Goal: Transaction & Acquisition: Obtain resource

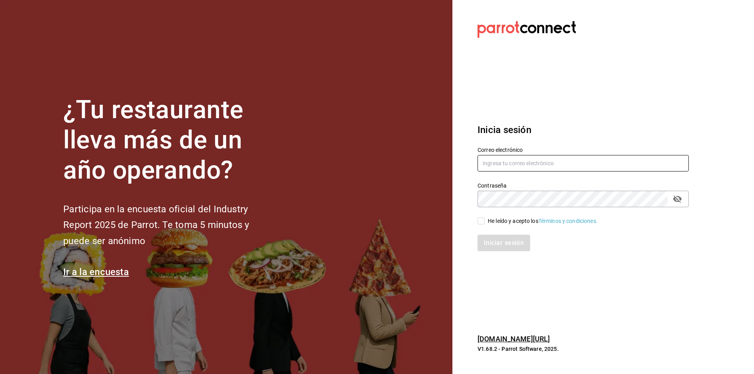
click at [509, 161] on input "text" at bounding box center [583, 163] width 211 height 16
click at [531, 165] on input "[EMAIL_ADDRESS][DOMAIN_NAME]" at bounding box center [583, 163] width 211 height 16
type input "[EMAIL_ADDRESS][DOMAIN_NAME]"
click at [679, 201] on icon "passwordField" at bounding box center [677, 199] width 9 height 7
click at [481, 218] on input "He leído y acepto los Términos y condiciones." at bounding box center [481, 221] width 7 height 7
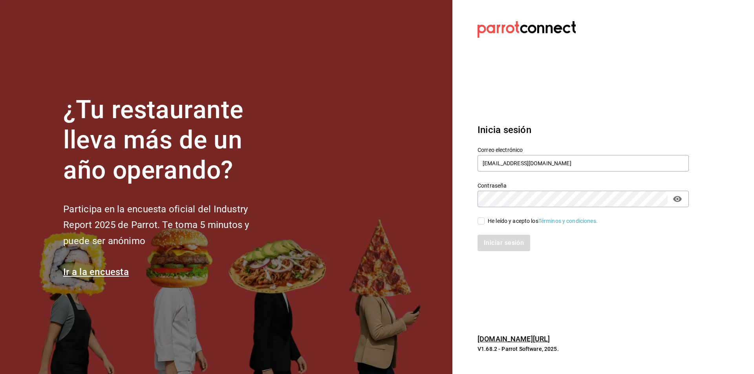
checkbox input "true"
click at [491, 243] on button "Iniciar sesión" at bounding box center [504, 243] width 53 height 16
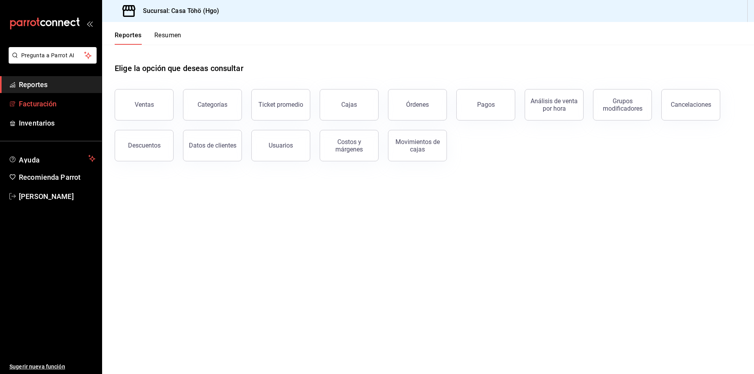
click at [57, 109] on span "Facturación" at bounding box center [57, 104] width 77 height 11
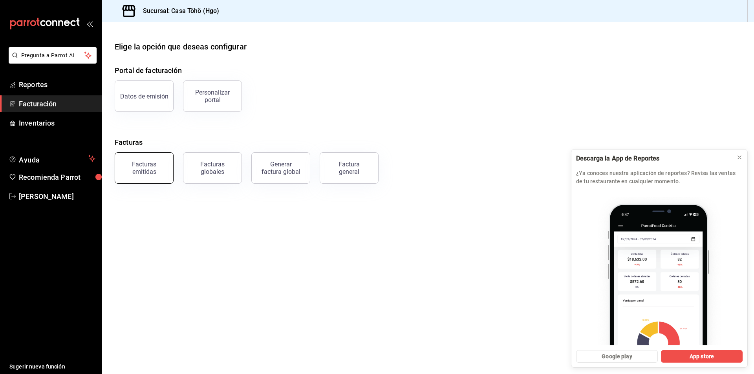
click at [142, 175] on button "Facturas emitidas" at bounding box center [144, 167] width 59 height 31
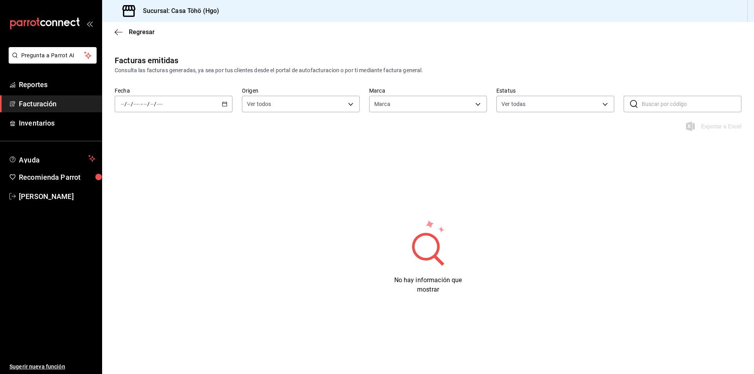
type input "3863094e-80de-4485-9a79-27000a153f73"
click at [226, 101] on div "/ / - / /" at bounding box center [174, 104] width 118 height 16
drag, startPoint x: 224, startPoint y: 105, endPoint x: 194, endPoint y: 109, distance: 30.4
click at [194, 109] on div "/ / - / /" at bounding box center [174, 104] width 118 height 16
click at [223, 102] on icon "button" at bounding box center [224, 103] width 5 height 5
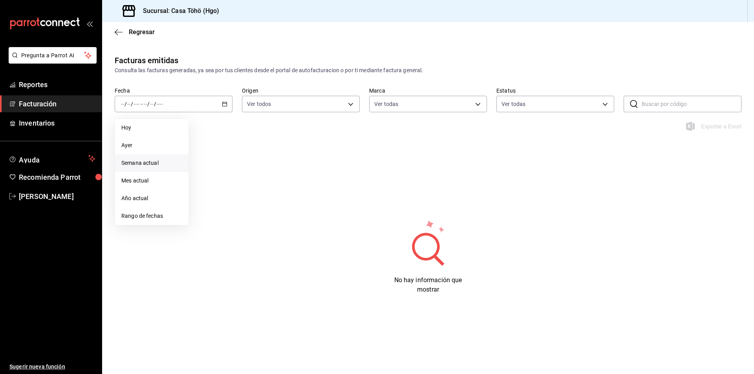
click at [150, 165] on span "Semana actual" at bounding box center [151, 163] width 61 height 8
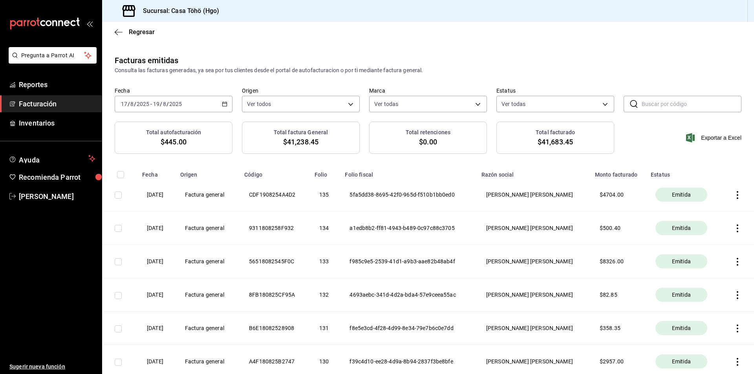
click at [226, 108] on div "[DATE] [DATE] - [DATE] [DATE]" at bounding box center [174, 104] width 118 height 16
drag, startPoint x: 120, startPoint y: 101, endPoint x: 124, endPoint y: 106, distance: 7.3
click at [124, 106] on div "[DATE] [DATE]" at bounding box center [135, 104] width 31 height 6
drag, startPoint x: 185, startPoint y: 103, endPoint x: 118, endPoint y: 103, distance: 67.5
click at [122, 102] on input "17" at bounding box center [124, 104] width 7 height 6
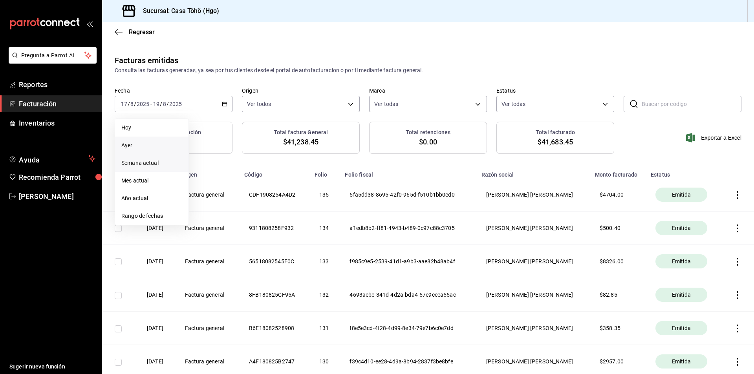
click at [128, 147] on span "Ayer" at bounding box center [151, 145] width 61 height 8
click at [125, 108] on div "[DATE] [DATE] - [DATE] [DATE]" at bounding box center [174, 104] width 118 height 16
click at [138, 162] on span "Semana actual" at bounding box center [151, 163] width 61 height 8
click at [225, 103] on \(Stroke\) "button" at bounding box center [224, 104] width 5 height 4
click at [140, 213] on span "Rango de fechas" at bounding box center [151, 216] width 61 height 8
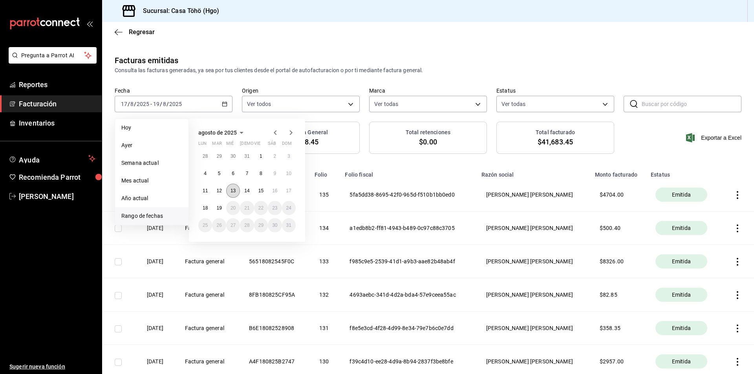
click at [232, 188] on abbr "13" at bounding box center [233, 190] width 5 height 5
click at [242, 192] on button "14" at bounding box center [247, 191] width 14 height 14
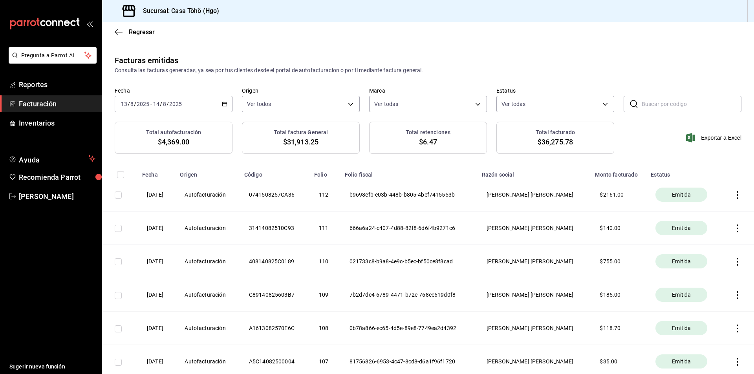
click at [645, 106] on input "text" at bounding box center [692, 104] width 100 height 16
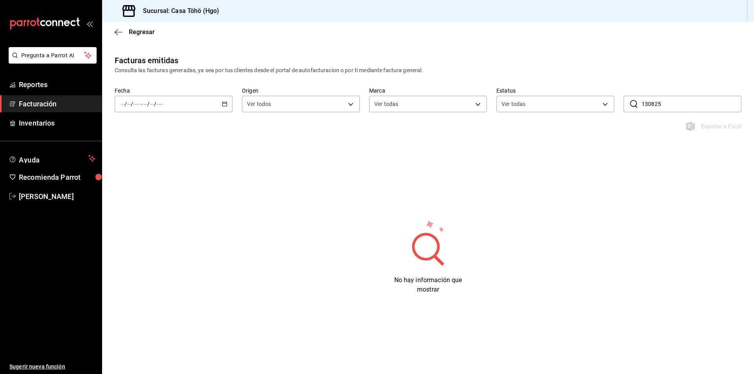
type input "130825-"
drag, startPoint x: 663, startPoint y: 107, endPoint x: 615, endPoint y: 117, distance: 49.7
click at [615, 117] on div "Fecha / / - / / Origen Ver todos ORDER_INVOICE,GENERAL_INVOICE Marca Ver todas …" at bounding box center [428, 104] width 652 height 35
click at [40, 104] on span "Facturación" at bounding box center [57, 104] width 77 height 11
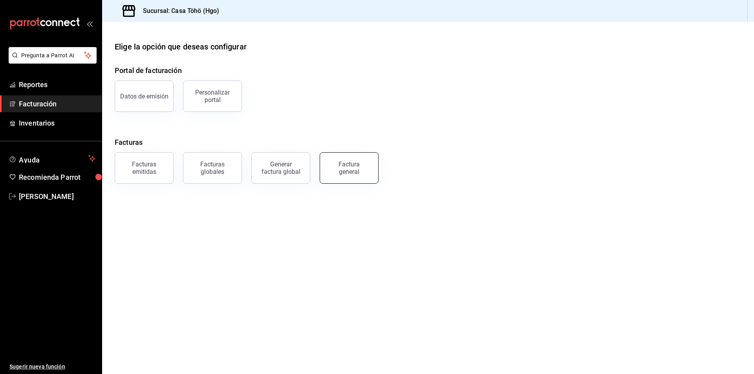
click at [357, 165] on div "Factura general" at bounding box center [348, 168] width 39 height 15
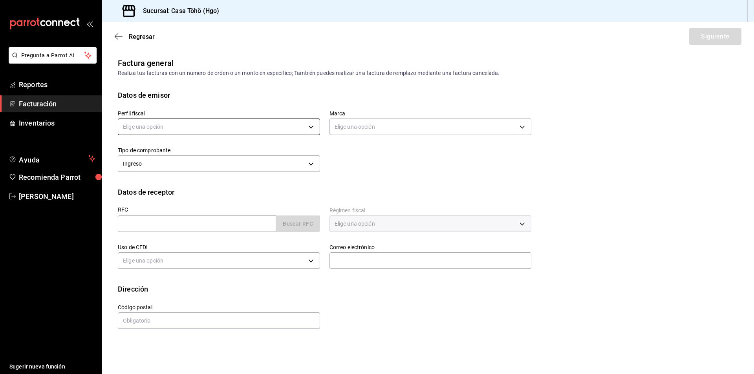
click at [225, 129] on body "Pregunta a Parrot AI Reportes Facturación Inventarios Ayuda Recomienda Parrot […" at bounding box center [377, 187] width 754 height 374
click at [196, 168] on li "[PERSON_NAME] [PERSON_NAME]" at bounding box center [218, 166] width 201 height 15
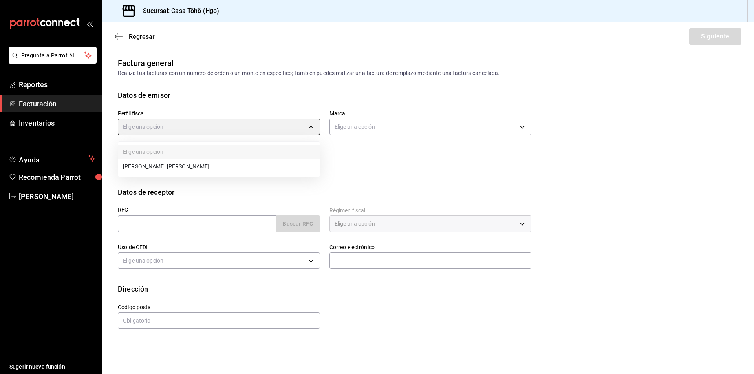
type input "3714fea9-f59b-4145-9474-cc315d4ea63f"
type input "3863094e-80de-4485-9a79-27000a153f73"
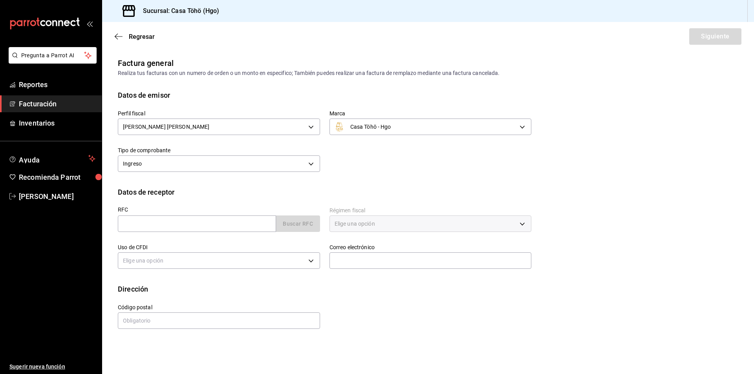
click at [344, 170] on div "Perfil fiscal [PERSON_NAME] [PERSON_NAME] 3714fea9-f59b-4145-9474-cc315d4ea63f …" at bounding box center [319, 138] width 423 height 74
click at [267, 225] on input "text" at bounding box center [197, 224] width 158 height 16
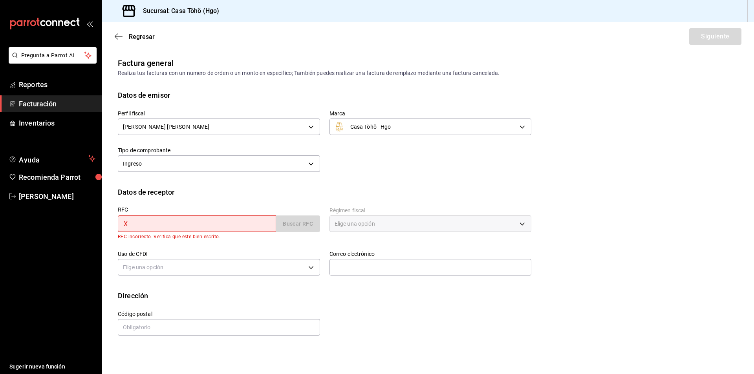
type input "XA"
drag, startPoint x: 252, startPoint y: 228, endPoint x: 160, endPoint y: 245, distance: 93.4
click at [161, 245] on div "RFC XA Buscar RFC RFC incorrecto. Verifica que este bien escrito. Régimen fisca…" at bounding box center [319, 238] width 423 height 81
drag, startPoint x: 151, startPoint y: 224, endPoint x: 93, endPoint y: 231, distance: 58.9
click at [93, 231] on div "Pregunta a Parrot AI Reportes Facturación Inventarios Ayuda Recomienda Parrot […" at bounding box center [377, 187] width 754 height 374
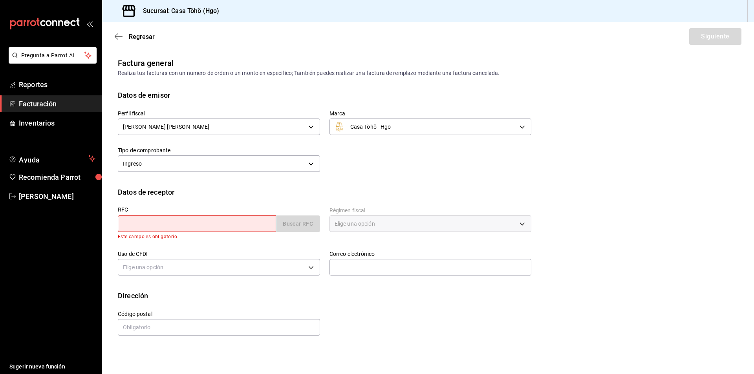
click at [177, 251] on div "Uso de CFDI Elige una opción" at bounding box center [219, 264] width 202 height 27
click at [188, 230] on input "text" at bounding box center [197, 224] width 158 height 16
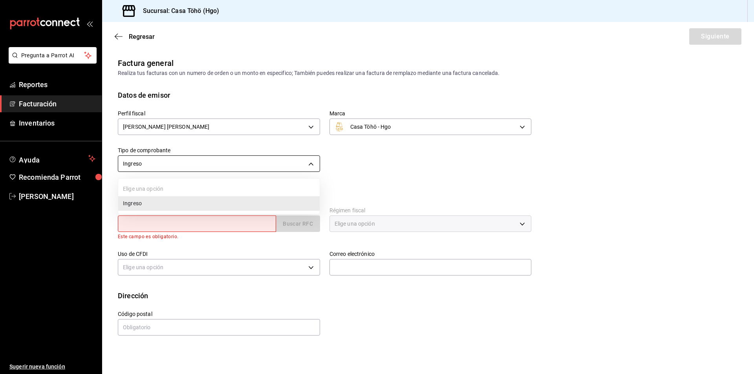
click at [308, 167] on body "Pregunta a Parrot AI Reportes Facturación Inventarios Ayuda Recomienda Parrot […" at bounding box center [377, 187] width 754 height 374
click at [308, 167] on div at bounding box center [377, 187] width 754 height 374
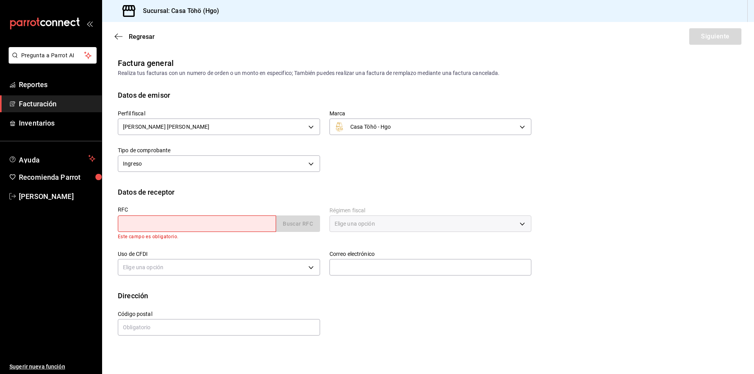
click at [203, 227] on input "text" at bounding box center [197, 224] width 158 height 16
type input "XAXX010101000"
type input "43670"
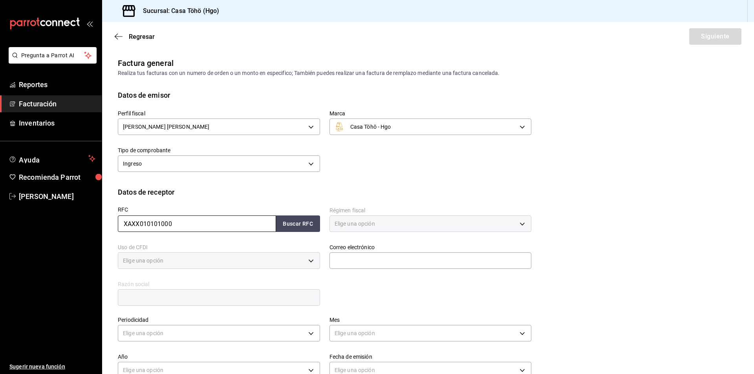
type input "616"
type input "S01"
type input "PÚBLICO EN GENERAL"
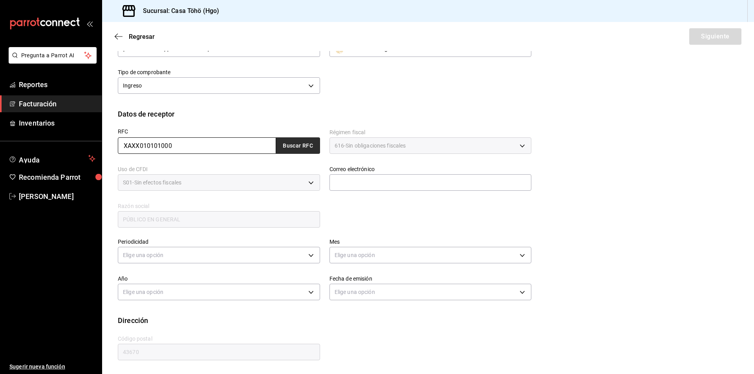
type input "XAXX010101000"
click at [296, 150] on button "Buscar RFC" at bounding box center [298, 145] width 44 height 16
type input "[EMAIL_ADDRESS][DOMAIN_NAME]"
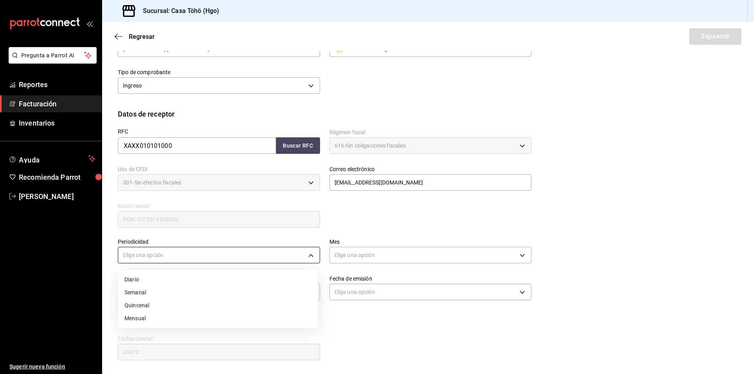
click at [237, 259] on body "Pregunta a Parrot AI Reportes Facturación Inventarios Ayuda Recomienda Parrot […" at bounding box center [377, 187] width 754 height 374
click at [179, 283] on li "Diario" at bounding box center [217, 279] width 199 height 13
type input "DAILY"
click at [355, 254] on body "Pregunta a Parrot AI Reportes Facturación Inventarios Ayuda Recomienda Parrot […" at bounding box center [377, 187] width 754 height 374
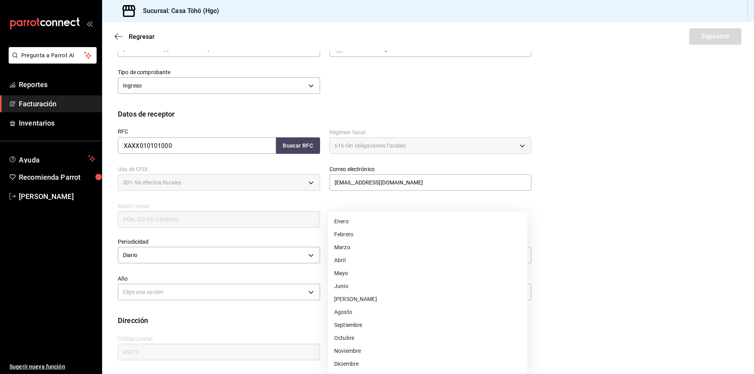
click at [349, 313] on li "Agosto" at bounding box center [427, 312] width 199 height 13
type input "8"
click at [272, 299] on body "Pregunta a Parrot AI Reportes Facturación Inventarios Ayuda Recomienda Parrot […" at bounding box center [377, 187] width 754 height 374
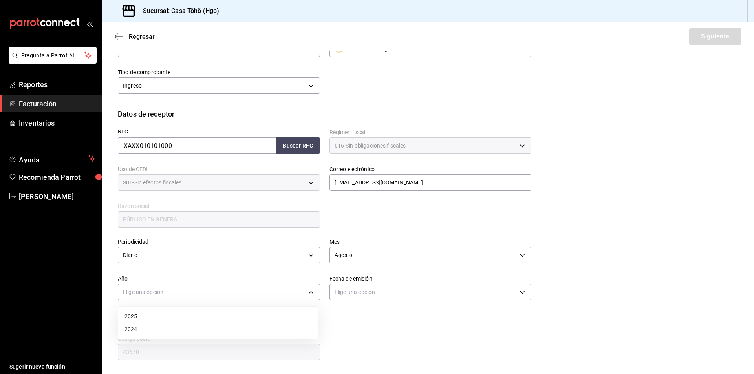
click at [220, 316] on li "2025" at bounding box center [217, 316] width 199 height 13
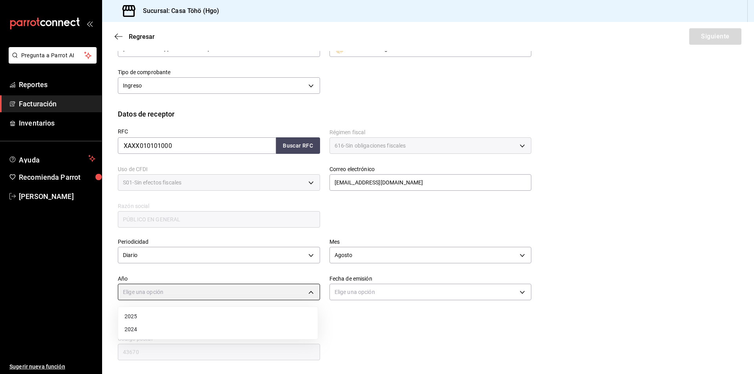
type input "2025"
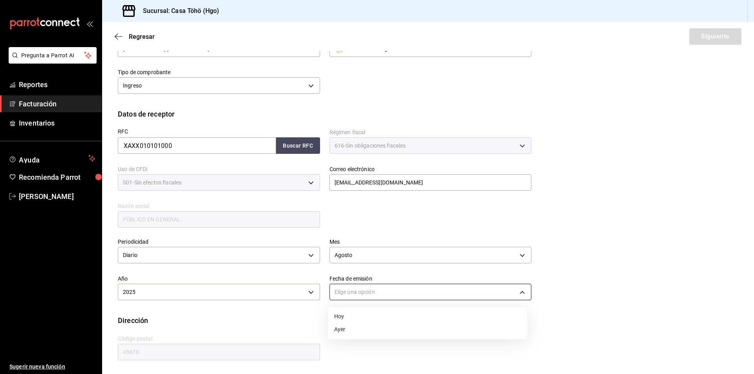
click at [354, 292] on body "Pregunta a Parrot AI Reportes Facturación Inventarios Ayuda Recomienda Parrot […" at bounding box center [377, 187] width 754 height 374
click at [345, 331] on li "Ayer" at bounding box center [427, 329] width 199 height 13
type input "[DATE]"
click at [357, 324] on div "Dirección" at bounding box center [428, 320] width 620 height 11
click at [698, 38] on button "Siguiente" at bounding box center [715, 36] width 52 height 16
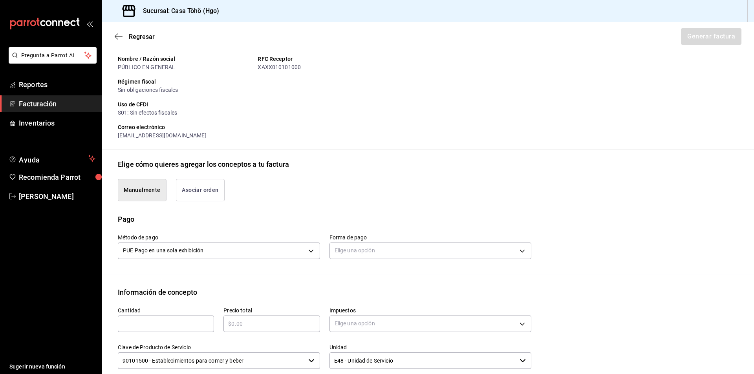
click at [201, 195] on button "Asociar orden" at bounding box center [200, 190] width 49 height 22
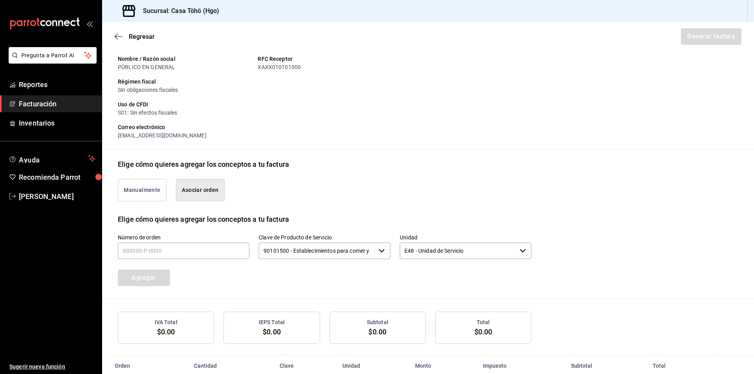
scroll to position [95, 0]
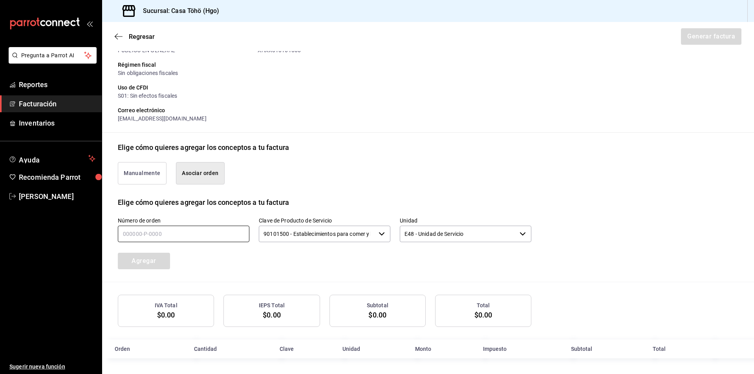
click at [168, 236] on input "text" at bounding box center [184, 234] width 132 height 16
type input "130825-p-0025"
click at [147, 258] on button "Agregar" at bounding box center [144, 261] width 52 height 16
click at [223, 239] on input "text" at bounding box center [184, 234] width 132 height 16
type input "130825-p-0002"
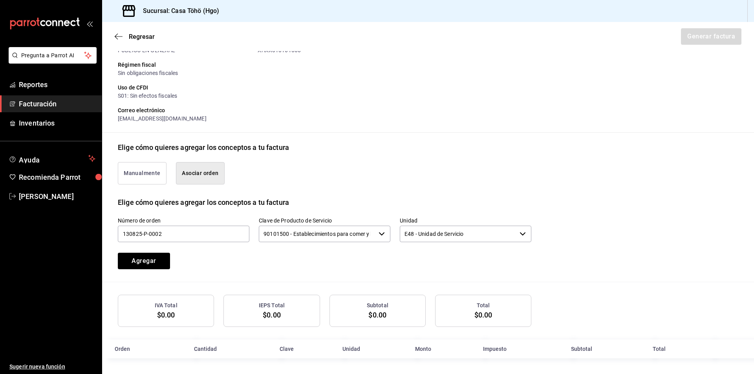
click at [137, 252] on div "Agregar" at bounding box center [161, 256] width 106 height 26
click at [138, 262] on button "Agregar" at bounding box center [144, 261] width 52 height 16
click at [208, 233] on input "text" at bounding box center [184, 234] width 132 height 16
type input "130825-p-0049"
click at [147, 257] on button "Agregar" at bounding box center [144, 261] width 52 height 16
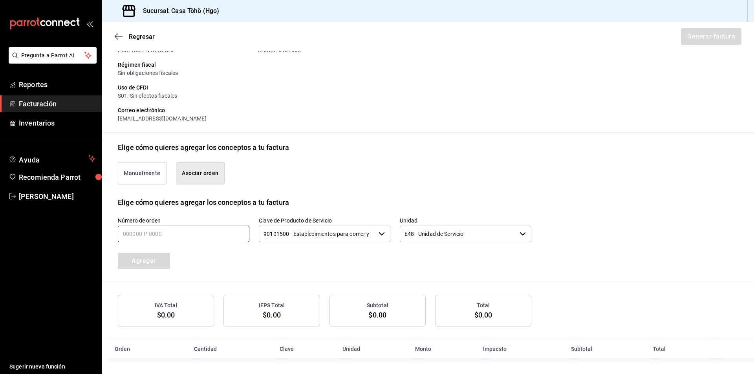
click at [179, 238] on input "text" at bounding box center [184, 234] width 132 height 16
type input "130825-p-0045"
click at [139, 259] on button "Agregar" at bounding box center [144, 261] width 52 height 16
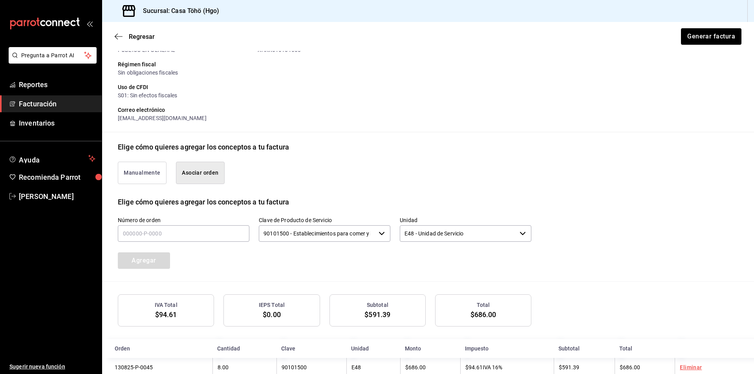
scroll to position [115, 0]
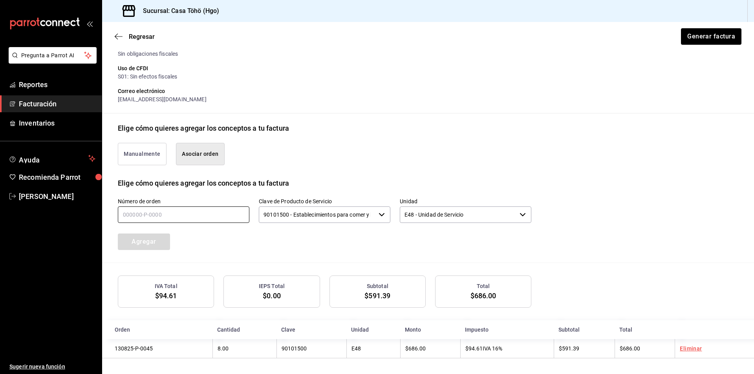
click at [206, 216] on input "text" at bounding box center [184, 215] width 132 height 16
type input "130825-p-0015"
click at [165, 235] on button "Agregar" at bounding box center [144, 242] width 52 height 16
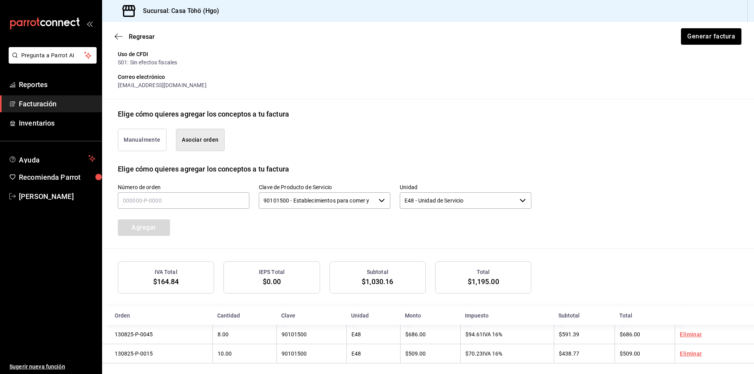
scroll to position [135, 0]
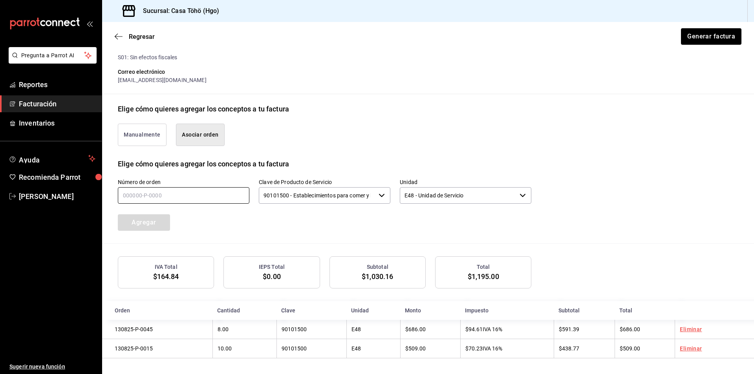
click at [181, 192] on input "text" at bounding box center [184, 195] width 132 height 16
type input "130825-p-0051"
click at [137, 225] on button "Agregar" at bounding box center [144, 222] width 52 height 16
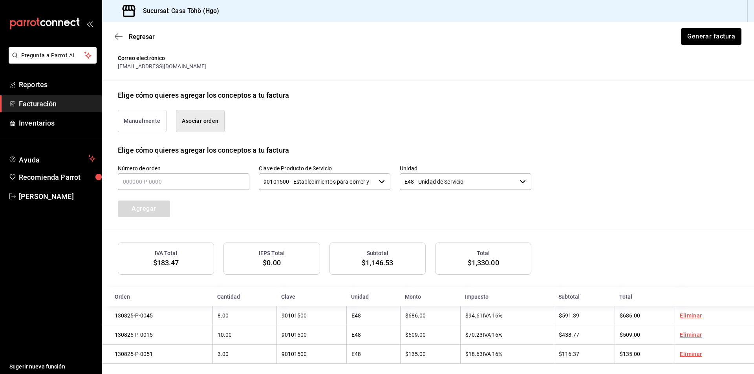
scroll to position [154, 0]
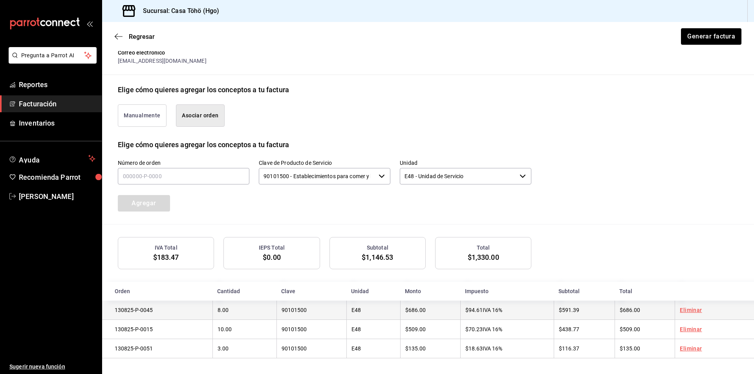
click at [685, 309] on link "Eliminar" at bounding box center [691, 310] width 22 height 6
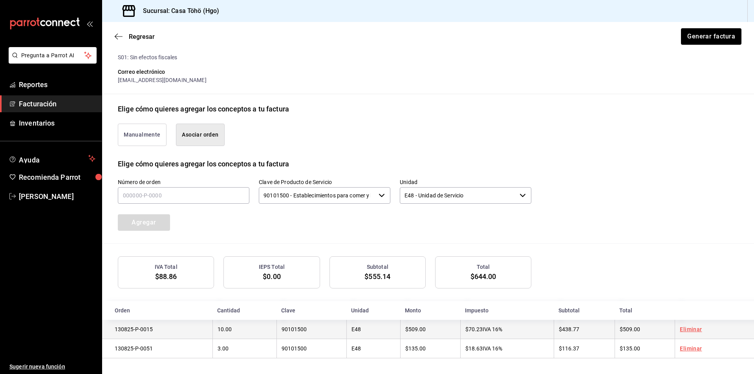
click at [693, 331] on link "Eliminar" at bounding box center [691, 329] width 22 height 6
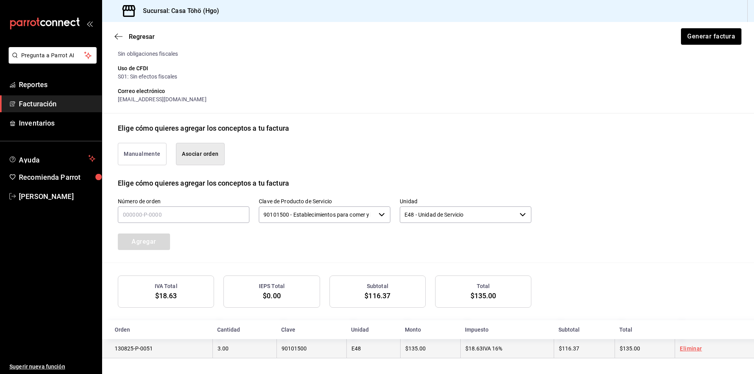
click at [689, 347] on link "Eliminar" at bounding box center [691, 349] width 22 height 6
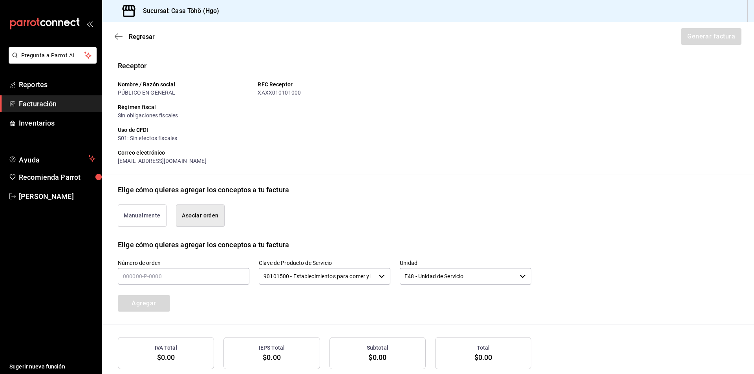
scroll to position [0, 0]
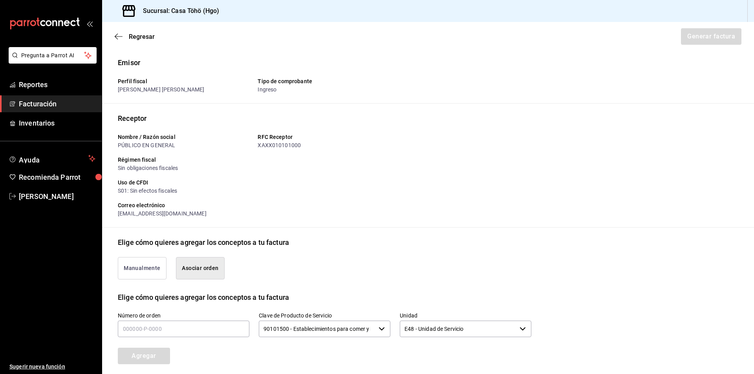
click at [70, 102] on span "Facturación" at bounding box center [57, 104] width 77 height 11
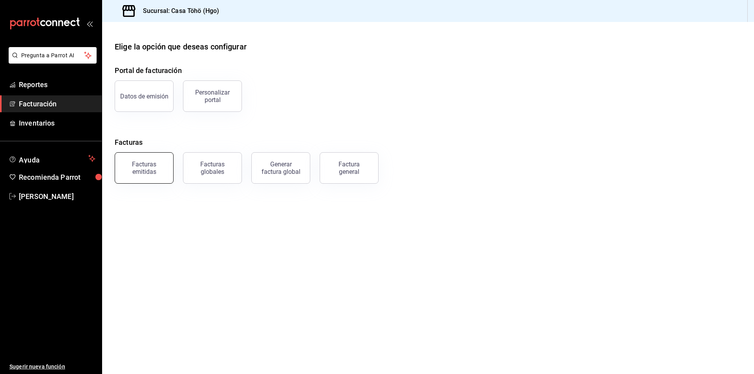
click at [157, 178] on button "Facturas emitidas" at bounding box center [144, 167] width 59 height 31
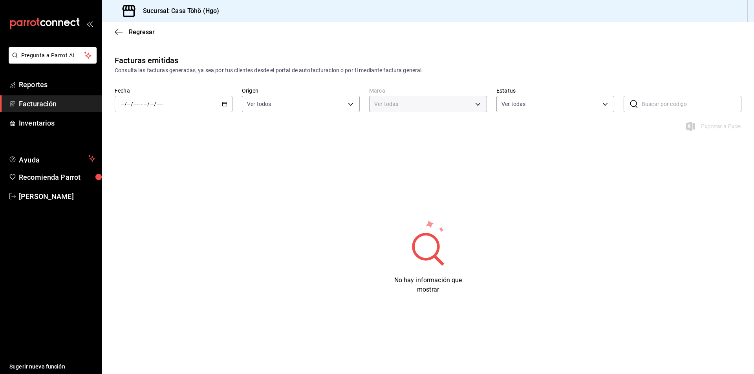
type input "3863094e-80de-4485-9a79-27000a153f73"
click at [221, 104] on div "/ / - / /" at bounding box center [174, 104] width 118 height 16
click at [142, 179] on span "Mes actual" at bounding box center [151, 181] width 61 height 8
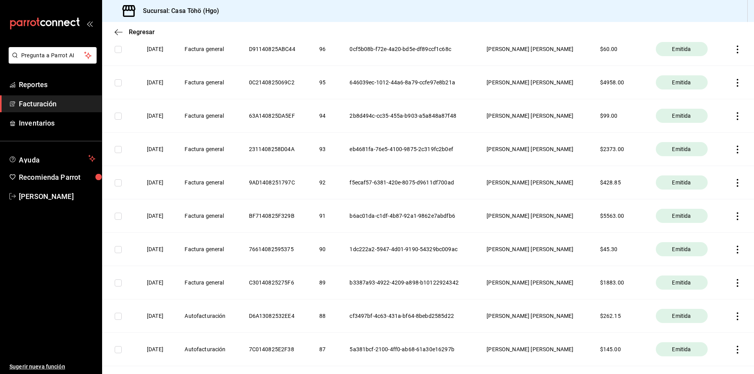
scroll to position [1453, 0]
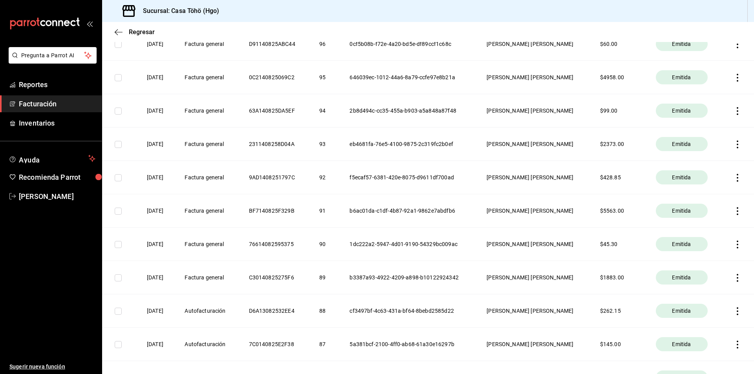
click at [737, 278] on icon "button" at bounding box center [738, 278] width 2 height 8
click at [379, 278] on div at bounding box center [377, 187] width 754 height 374
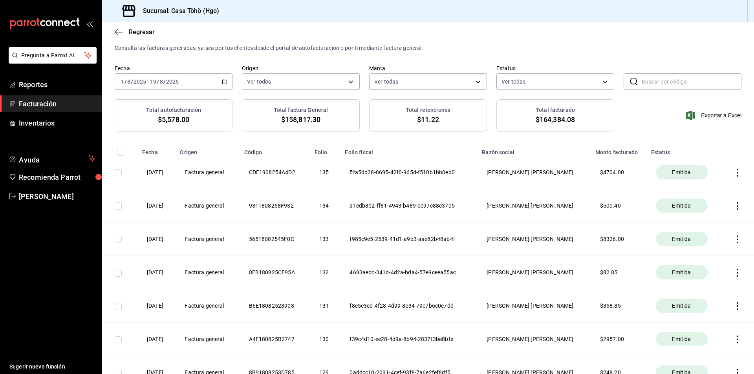
scroll to position [18, 0]
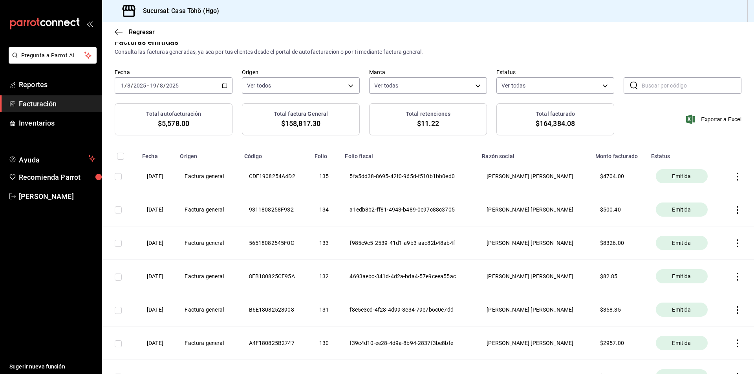
click at [684, 90] on input "text" at bounding box center [692, 86] width 100 height 16
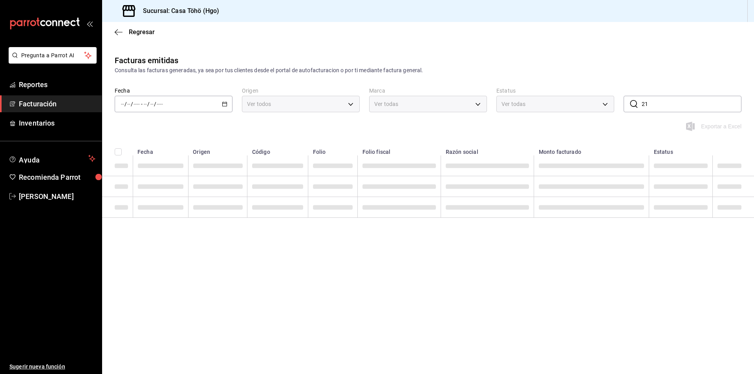
scroll to position [0, 0]
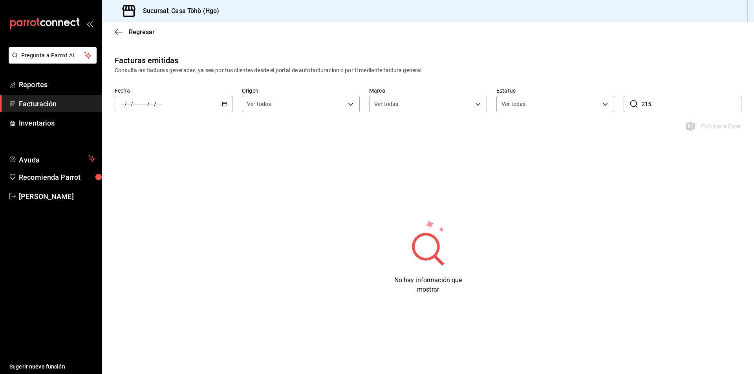
type input "215"
drag, startPoint x: 662, startPoint y: 105, endPoint x: 616, endPoint y: 113, distance: 47.1
click at [616, 113] on div "Fecha / / - / / Origen Ver todos ORDER_INVOICE,GENERAL_INVOICE Marca Ver todas …" at bounding box center [428, 104] width 652 height 35
click at [291, 106] on body "Pregunta a Parrot AI Reportes Facturación Inventarios Ayuda Recomienda Parrot […" at bounding box center [377, 187] width 754 height 374
click at [283, 135] on span "Ver todos" at bounding box center [276, 134] width 24 height 8
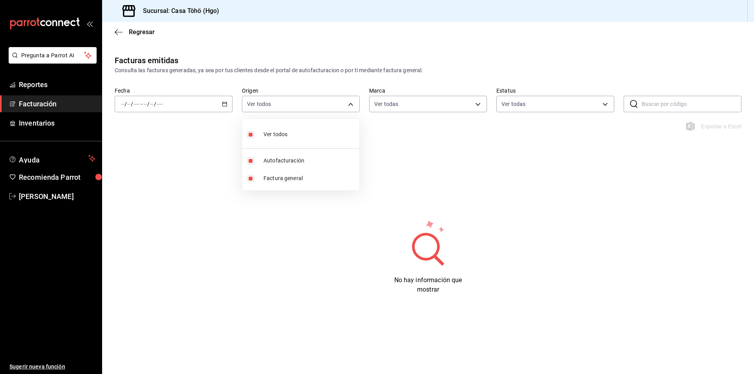
checkbox input "false"
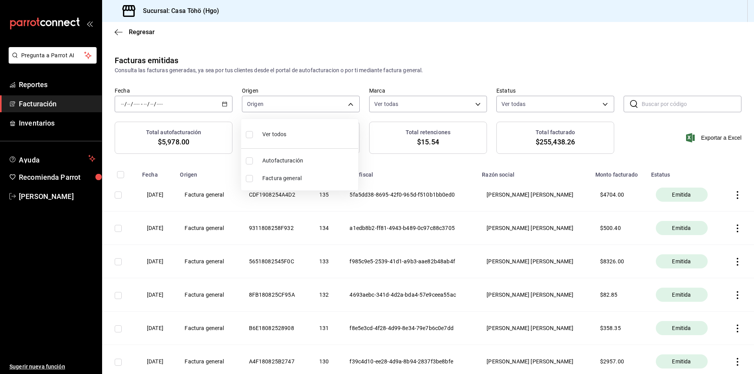
click at [252, 159] on input "checkbox" at bounding box center [249, 160] width 7 height 7
checkbox input "true"
type input "ORDER_INVOICE"
click at [476, 210] on div at bounding box center [377, 187] width 754 height 374
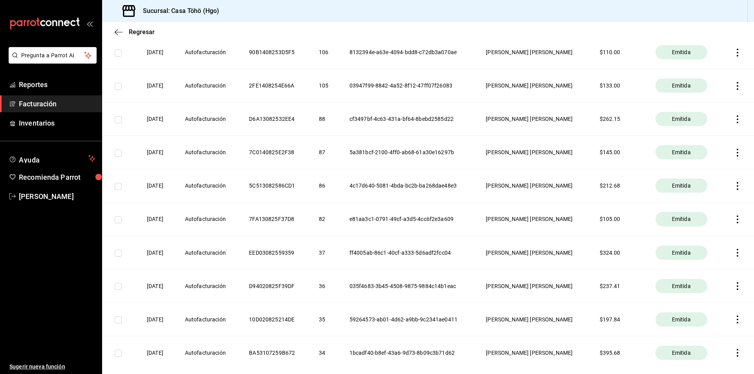
scroll to position [337, 0]
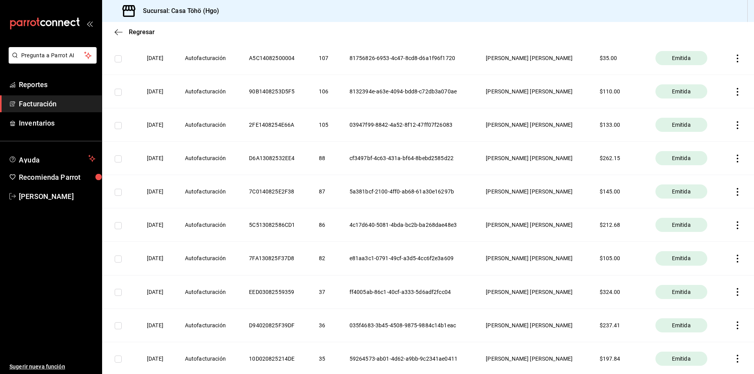
click at [730, 229] on th at bounding box center [738, 225] width 32 height 33
click at [734, 226] on icon "button" at bounding box center [738, 225] width 8 height 8
click at [705, 205] on div "Descargar PDF" at bounding box center [707, 206] width 38 height 6
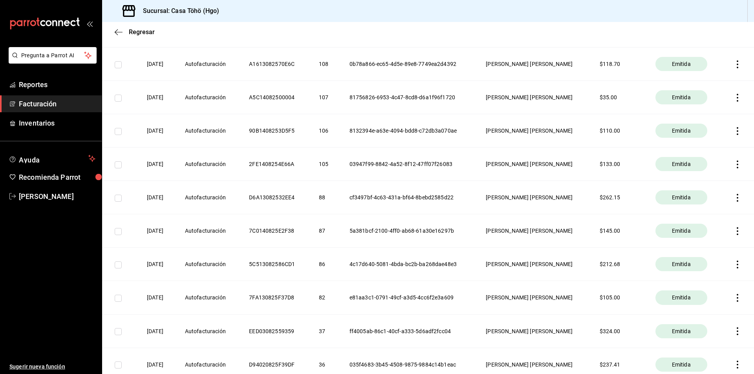
click at [734, 300] on icon "button" at bounding box center [738, 298] width 8 height 8
click at [712, 282] on div "Descargar PDF" at bounding box center [707, 279] width 38 height 6
click at [734, 233] on icon "button" at bounding box center [738, 231] width 8 height 8
click at [714, 215] on div "Descargar PDF" at bounding box center [707, 212] width 38 height 6
drag, startPoint x: 166, startPoint y: 296, endPoint x: 624, endPoint y: 294, distance: 458.3
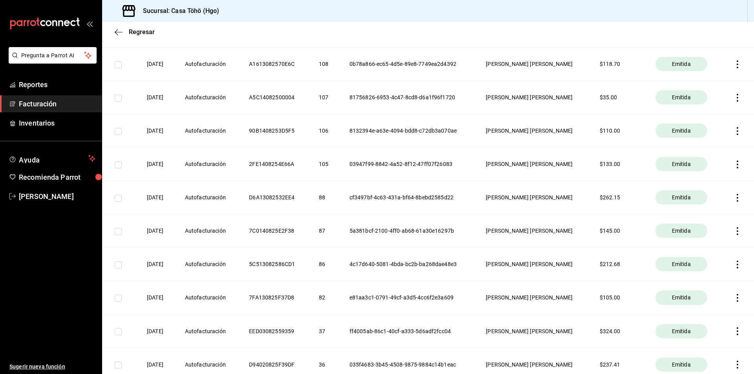
click at [624, 294] on tr "[DATE] Autofacturación 7FA130825F37D8 82 e81aa3c1-0791-49cf-a3d5-4cc6f2e3a609 […" at bounding box center [428, 297] width 652 height 33
click at [620, 261] on th "$ 212.68" at bounding box center [618, 264] width 56 height 33
click at [734, 228] on icon "button" at bounding box center [738, 231] width 8 height 8
click at [715, 213] on div "Descargar PDF" at bounding box center [707, 212] width 38 height 6
click at [734, 165] on icon "button" at bounding box center [738, 165] width 8 height 8
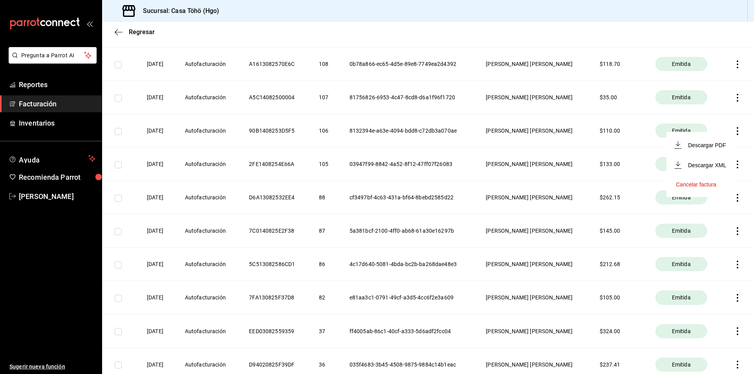
click at [708, 149] on li "Descargar PDF" at bounding box center [700, 145] width 69 height 20
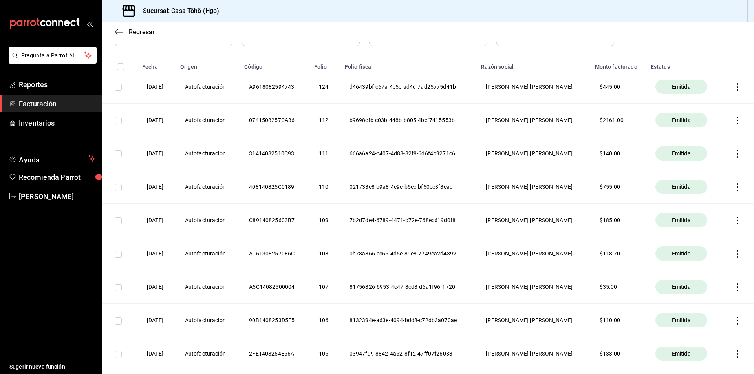
scroll to position [101, 0]
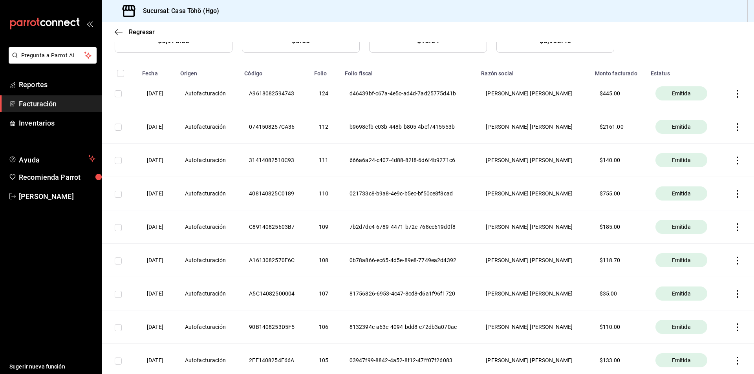
click at [34, 101] on span "Facturación" at bounding box center [57, 104] width 77 height 11
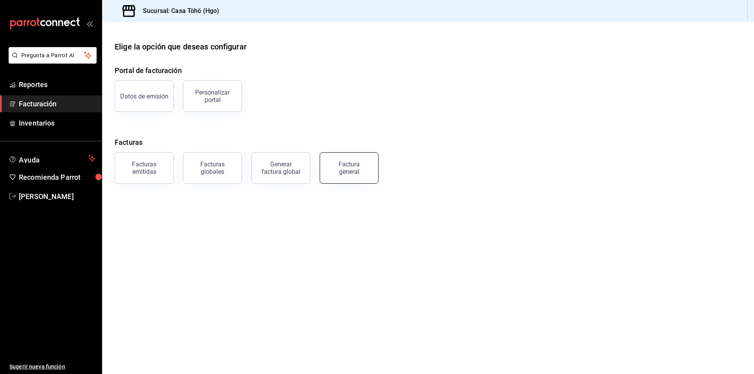
click at [332, 169] on div "Factura general" at bounding box center [348, 168] width 39 height 15
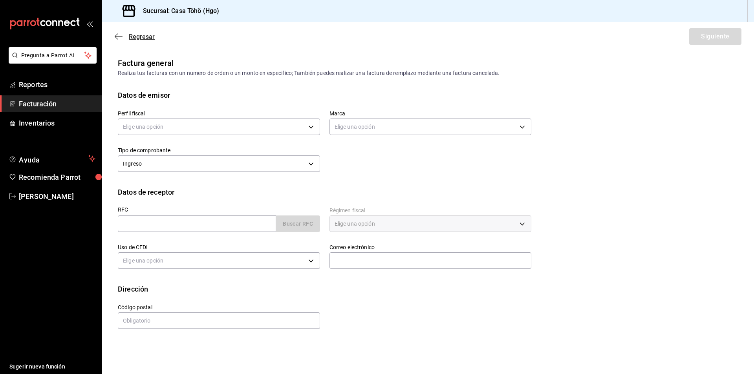
click at [132, 37] on span "Regresar" at bounding box center [142, 36] width 26 height 7
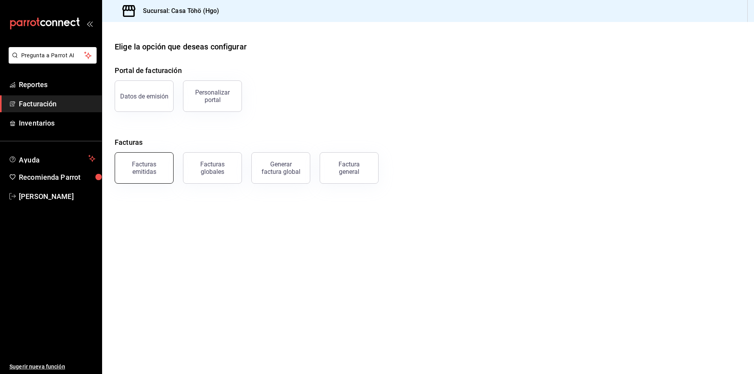
click at [151, 163] on div "Facturas emitidas" at bounding box center [144, 168] width 49 height 15
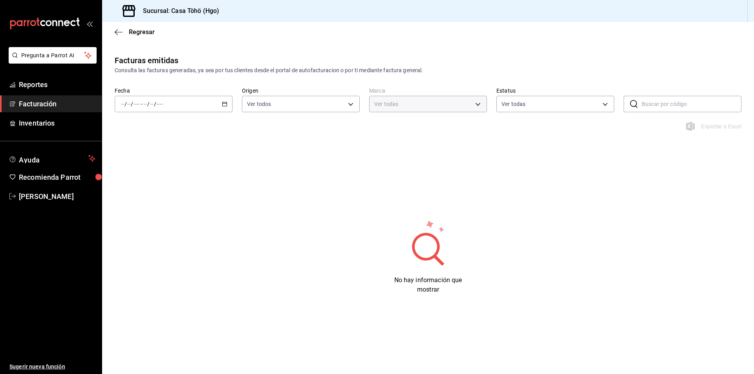
type input "3863094e-80de-4485-9a79-27000a153f73"
click at [61, 90] on link "Reportes" at bounding box center [51, 84] width 102 height 17
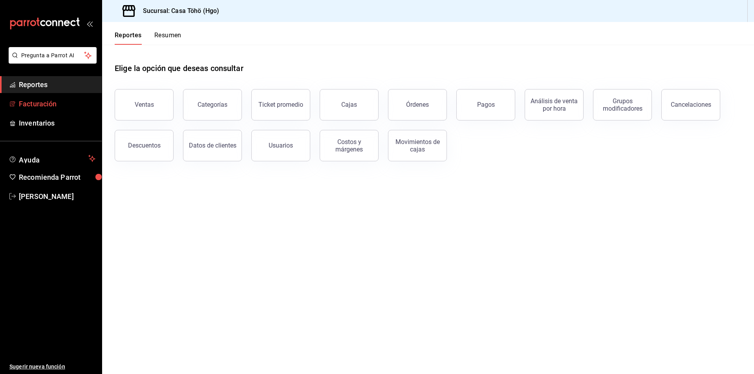
click at [39, 105] on span "Facturación" at bounding box center [57, 104] width 77 height 11
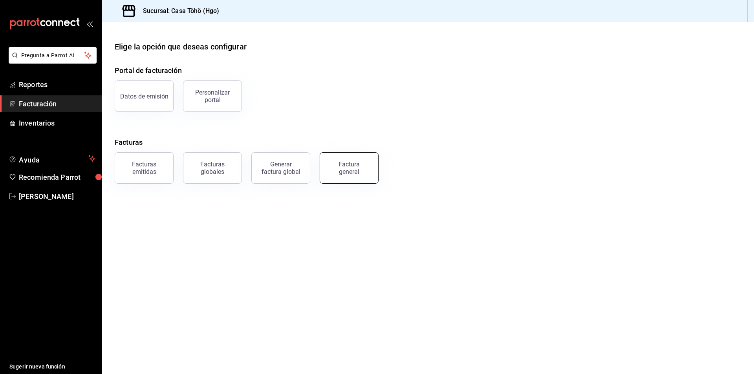
click at [339, 167] on div "Factura general" at bounding box center [348, 168] width 39 height 15
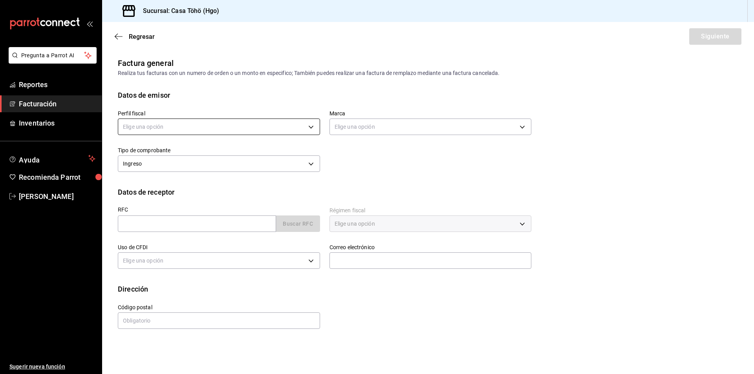
click at [191, 130] on body "Pregunta a Parrot AI Reportes Facturación Inventarios Ayuda Recomienda Parrot […" at bounding box center [377, 187] width 754 height 374
click at [188, 165] on li "[PERSON_NAME] [PERSON_NAME]" at bounding box center [218, 166] width 201 height 15
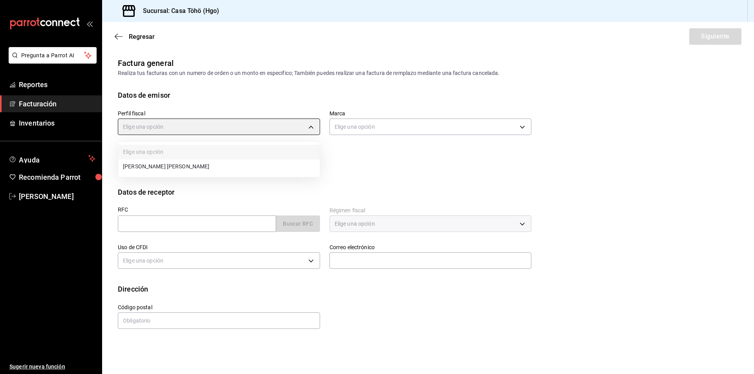
type input "3714fea9-f59b-4145-9474-cc315d4ea63f"
type input "3863094e-80de-4485-9a79-27000a153f73"
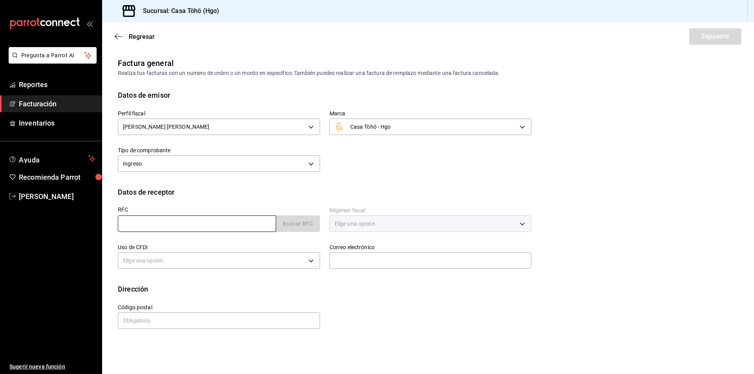
click at [242, 227] on input "text" at bounding box center [197, 224] width 158 height 16
type input "XAXX010101000"
type input "43670"
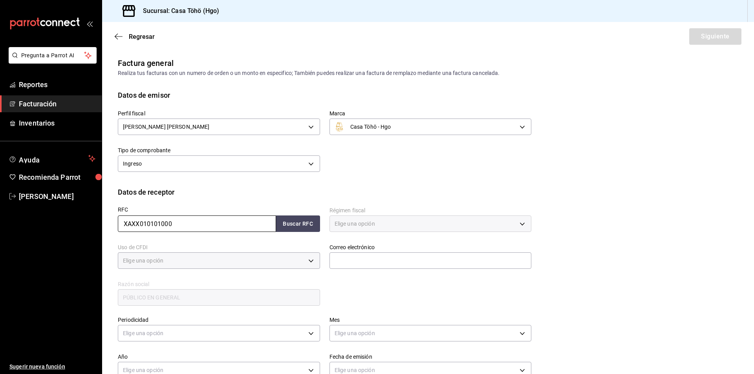
type input "616"
type input "S01"
click at [354, 277] on div "RFC XAXX010101000 Buscar RFC Régimen fiscal 616 - Sin obligaciones fiscales 616…" at bounding box center [319, 253] width 423 height 110
click at [308, 230] on div "RFC XAXX010101000 Buscar RFC" at bounding box center [214, 216] width 212 height 37
click at [308, 226] on button "Buscar RFC" at bounding box center [298, 224] width 44 height 16
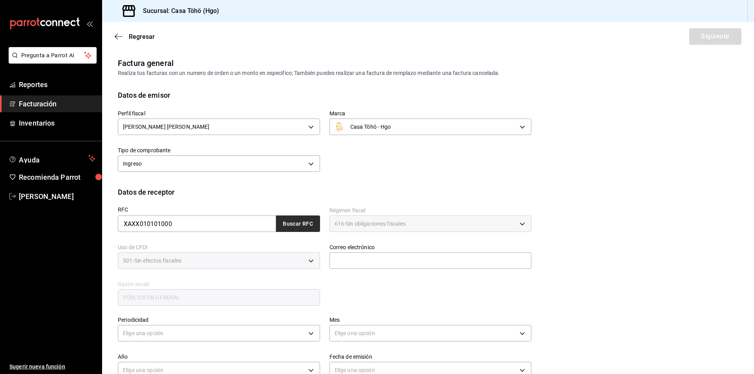
type input "[EMAIL_ADDRESS][DOMAIN_NAME]"
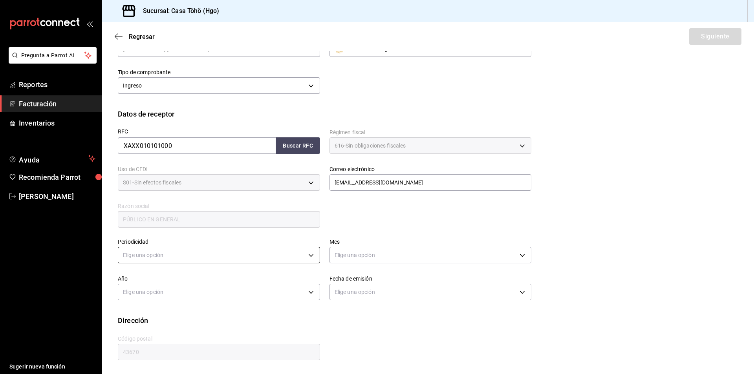
click at [250, 256] on body "Pregunta a Parrot AI Reportes Facturación Inventarios Ayuda Recomienda Parrot […" at bounding box center [377, 187] width 754 height 374
click at [212, 280] on li "Diario" at bounding box center [217, 279] width 199 height 13
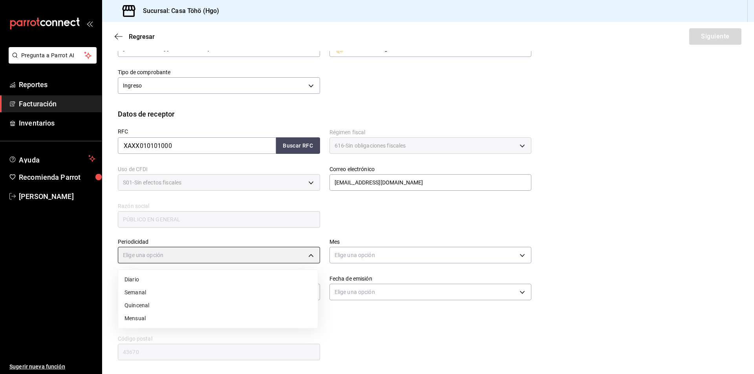
type input "DAILY"
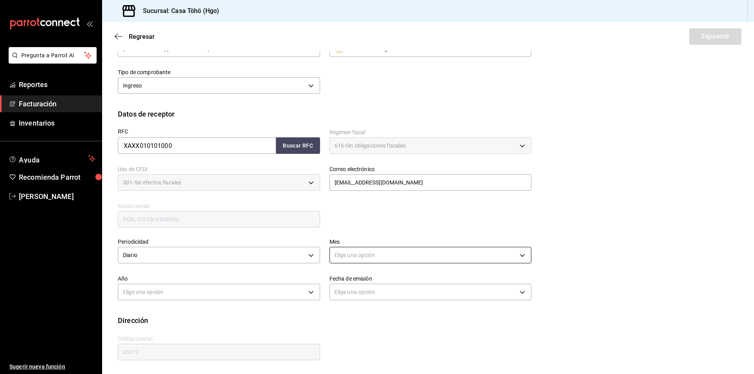
click at [358, 251] on body "Pregunta a Parrot AI Reportes Facturación Inventarios Ayuda Recomienda Parrot […" at bounding box center [377, 187] width 754 height 374
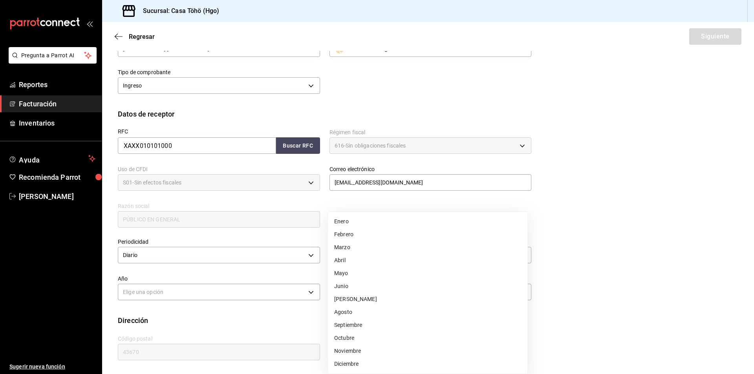
click at [361, 315] on li "Agosto" at bounding box center [427, 312] width 199 height 13
type input "8"
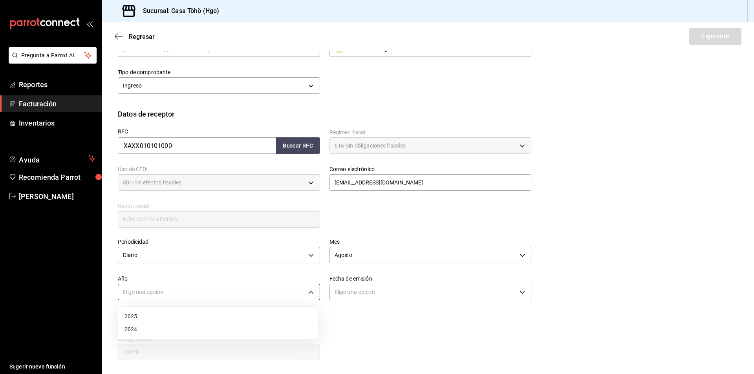
click at [269, 287] on body "Pregunta a Parrot AI Reportes Facturación Inventarios Ayuda Recomienda Parrot […" at bounding box center [377, 187] width 754 height 374
click at [233, 313] on li "2025" at bounding box center [217, 316] width 199 height 13
type input "2025"
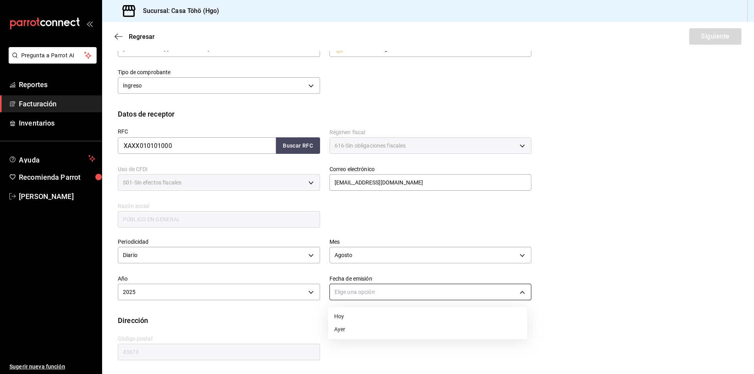
click at [357, 292] on body "Pregunta a Parrot AI Reportes Facturación Inventarios Ayuda Recomienda Parrot […" at bounding box center [377, 187] width 754 height 374
click at [345, 328] on li "Ayer" at bounding box center [427, 329] width 199 height 13
type input "[DATE]"
click at [712, 25] on div "Regresar Siguiente" at bounding box center [428, 36] width 652 height 29
click at [710, 39] on button "Siguiente" at bounding box center [715, 36] width 52 height 16
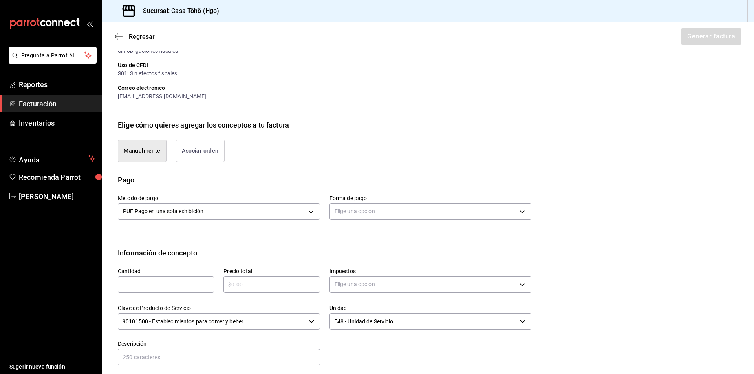
scroll to position [157, 0]
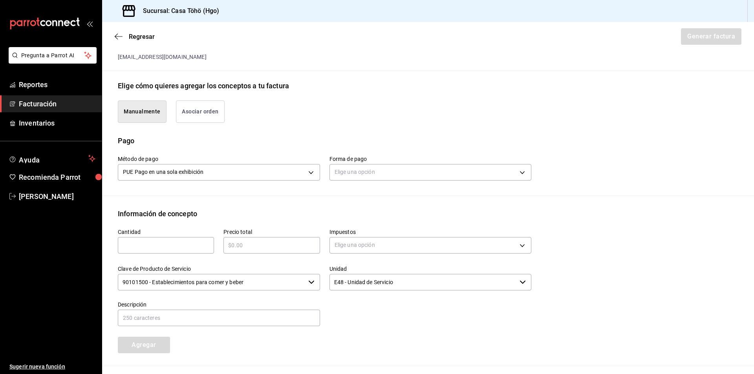
click at [201, 116] on button "Asociar orden" at bounding box center [200, 112] width 49 height 22
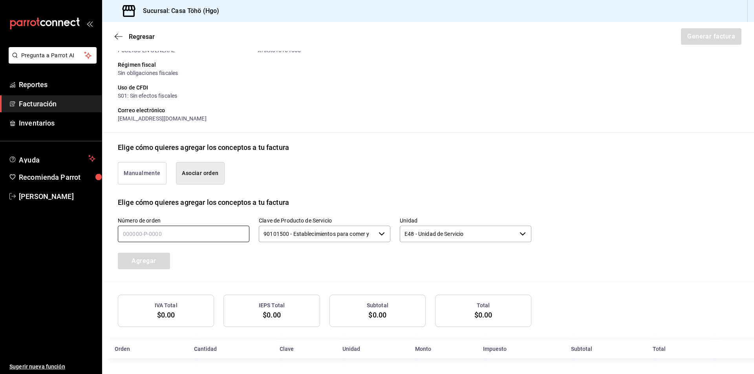
click at [153, 239] on input "text" at bounding box center [184, 234] width 132 height 16
type input "130825-p-0049"
click at [162, 254] on button "Agregar" at bounding box center [144, 261] width 52 height 16
click at [35, 83] on span "Reportes" at bounding box center [57, 84] width 77 height 11
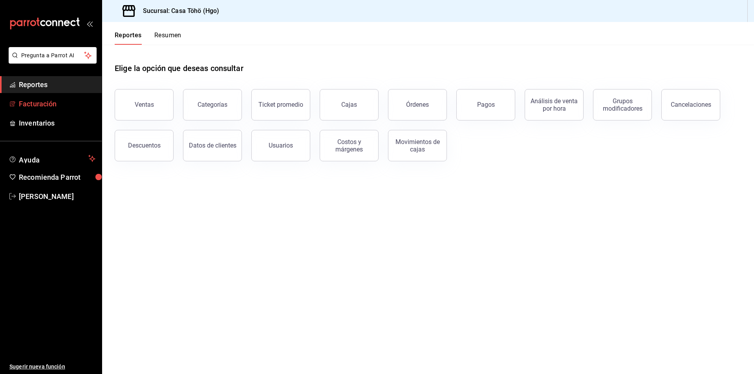
click at [37, 105] on span "Facturación" at bounding box center [57, 104] width 77 height 11
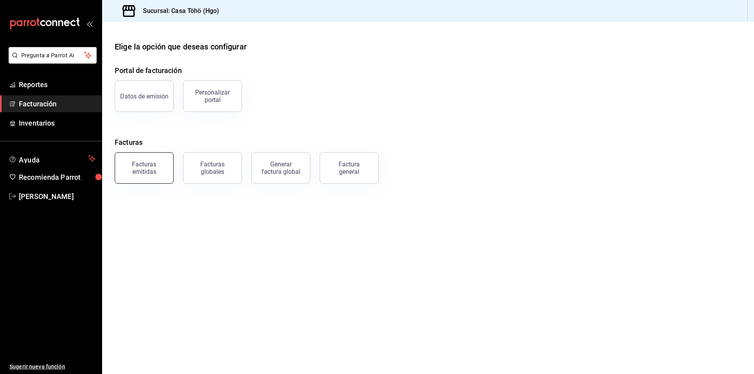
click at [148, 171] on div "Facturas emitidas" at bounding box center [144, 168] width 49 height 15
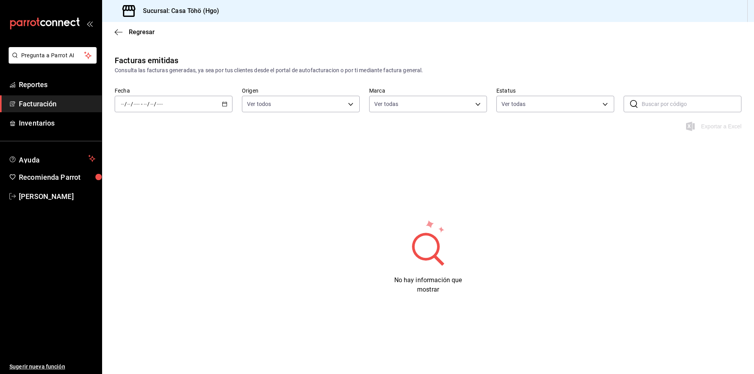
type input "3863094e-80de-4485-9a79-27000a153f73"
click at [223, 106] on \(Stroke\) "button" at bounding box center [224, 104] width 5 height 4
click at [159, 179] on span "Mes actual" at bounding box center [151, 181] width 61 height 8
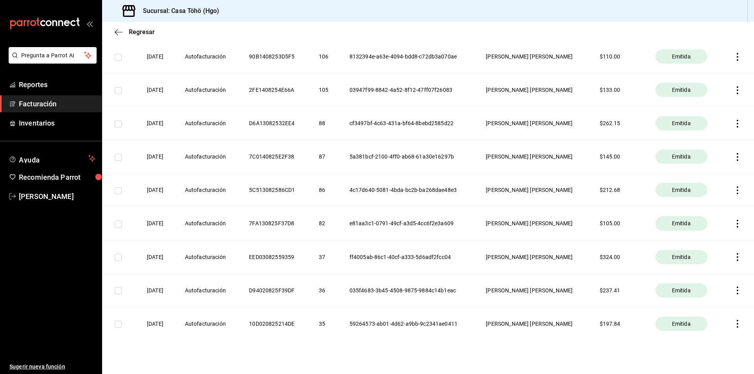
scroll to position [382, 0]
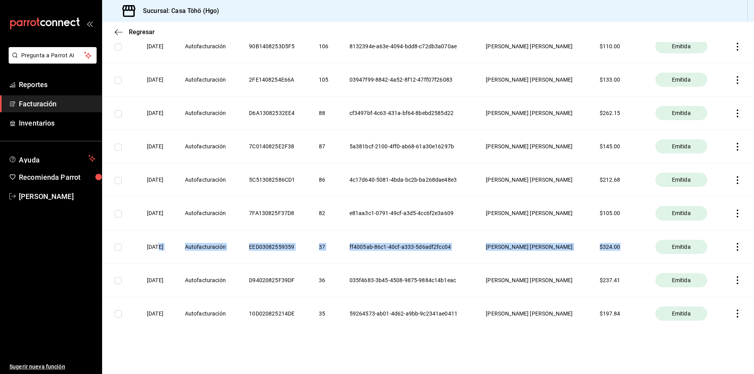
drag, startPoint x: 159, startPoint y: 246, endPoint x: 623, endPoint y: 245, distance: 463.4
click at [623, 245] on tr "[DATE] Autofacturación EED03082559359 37 ff4005ab-86c1-40cf-a333-5d6adf2fcc04 […" at bounding box center [428, 246] width 652 height 33
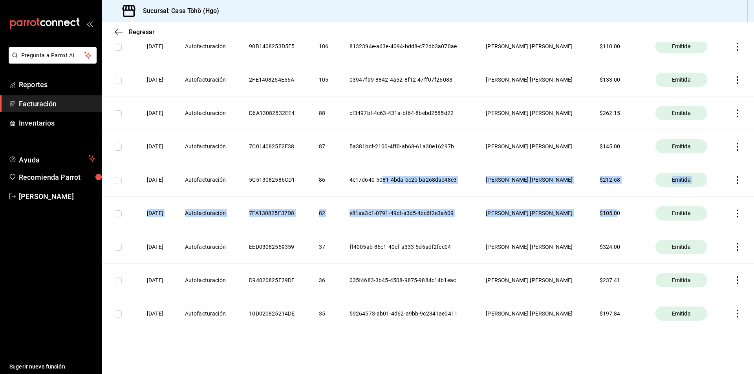
drag, startPoint x: 615, startPoint y: 214, endPoint x: 393, endPoint y: 191, distance: 222.7
click at [393, 191] on tbody "[DATE] Autofacturación A9618082594743 124 d46439bf-c67a-4e5c-ad4d-7ad25775d41b …" at bounding box center [428, 63] width 652 height 534
click at [568, 181] on th "[PERSON_NAME] [PERSON_NAME]" at bounding box center [532, 179] width 113 height 33
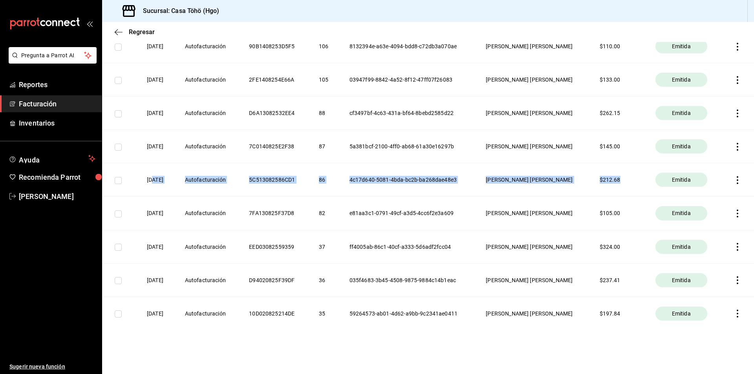
drag, startPoint x: 154, startPoint y: 179, endPoint x: 626, endPoint y: 183, distance: 472.4
click at [626, 183] on tr "[DATE] Autofacturación 5C513082586CD1 86 4c17d640-5081-4bda-bc2b-ba268dae48e3 […" at bounding box center [428, 179] width 652 height 33
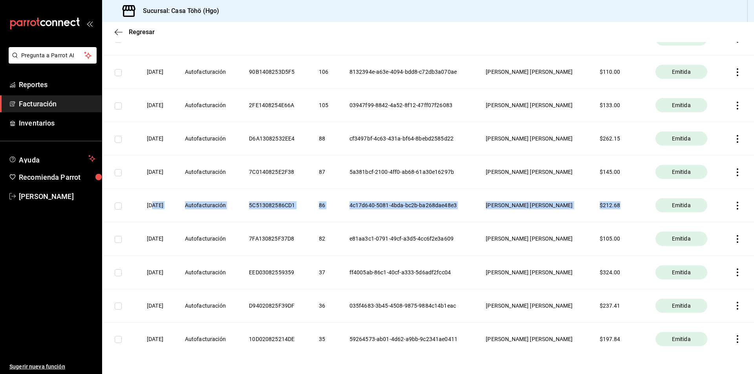
scroll to position [343, 0]
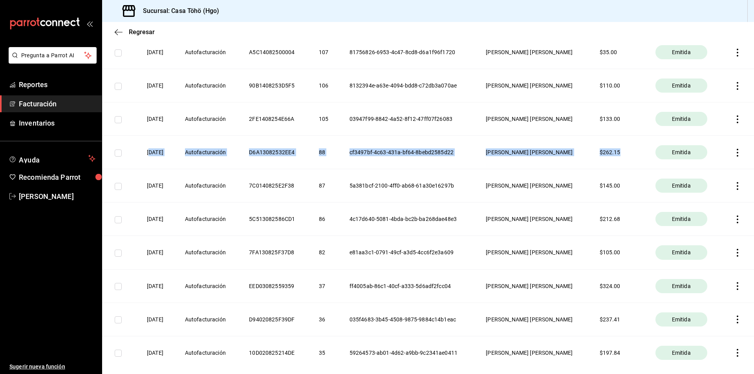
drag, startPoint x: 151, startPoint y: 159, endPoint x: 622, endPoint y: 144, distance: 470.7
click at [622, 144] on tr "[DATE] Autofacturación D6A13082532EE4 88 cf3497bf-4c63-431a-bf64-8bebd2585d22 […" at bounding box center [428, 152] width 652 height 33
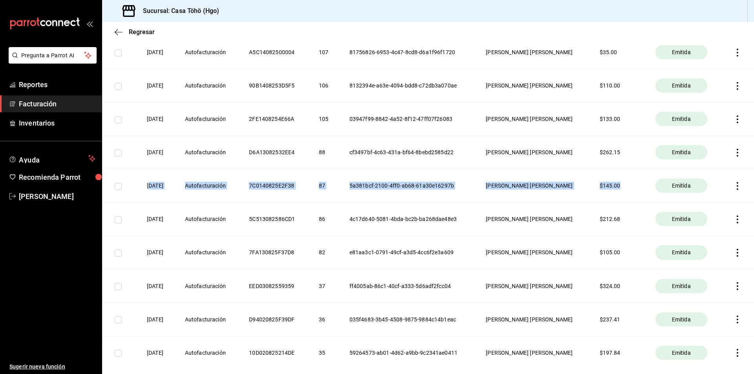
drag, startPoint x: 151, startPoint y: 187, endPoint x: 624, endPoint y: 171, distance: 473.5
click at [624, 171] on tr "[DATE] Autofacturación 7C0140825E2F38 87 5a381bcf-2100-4ff0-ab68-61a30e16297b […" at bounding box center [428, 185] width 652 height 33
click at [734, 187] on icon "button" at bounding box center [738, 186] width 8 height 8
click at [721, 167] on div "Descargar PDF" at bounding box center [707, 167] width 38 height 6
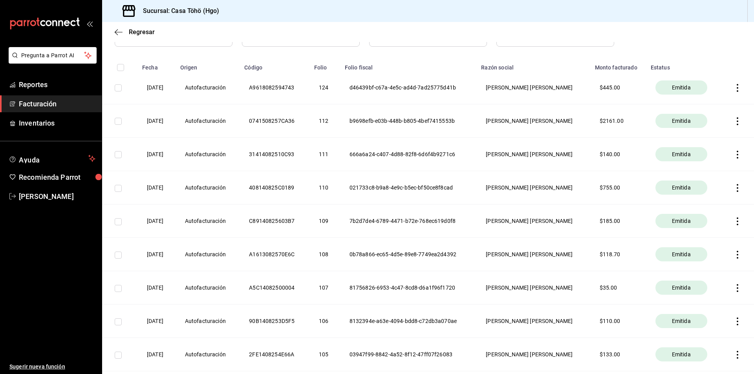
scroll to position [146, 0]
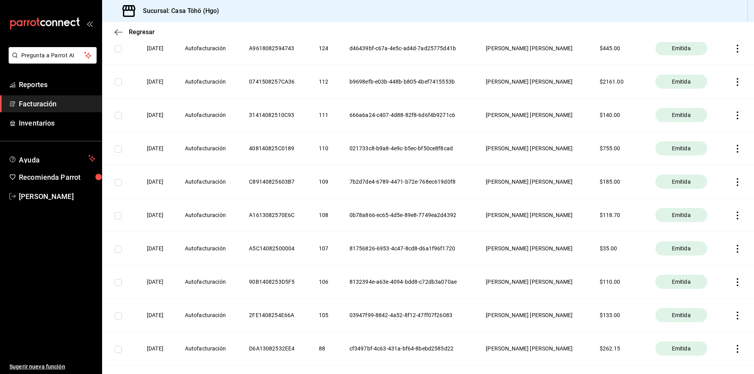
click at [734, 216] on icon "button" at bounding box center [738, 216] width 8 height 8
click at [716, 201] on li "Descargar PDF" at bounding box center [700, 196] width 69 height 20
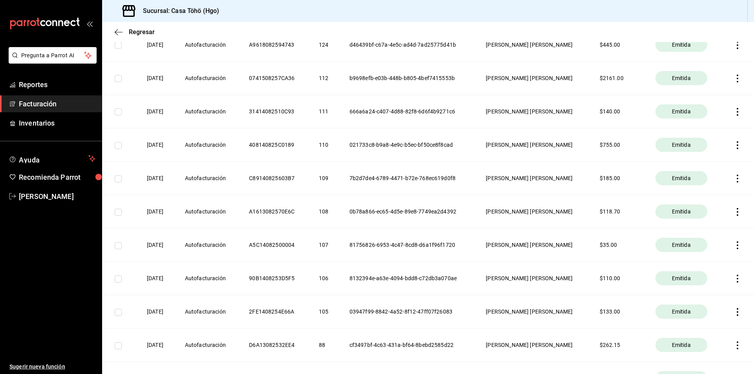
scroll to position [107, 0]
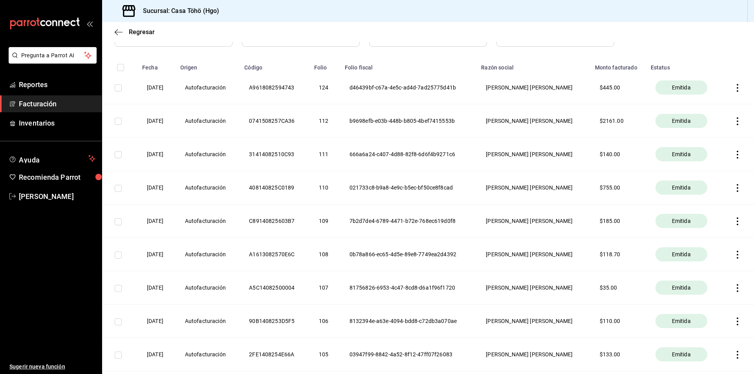
click at [734, 190] on icon "button" at bounding box center [738, 188] width 8 height 8
click at [699, 169] on div "Descargar PDF" at bounding box center [707, 169] width 38 height 6
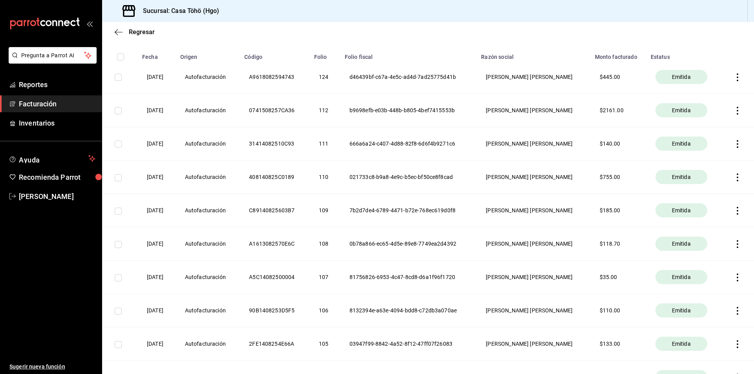
scroll to position [79, 0]
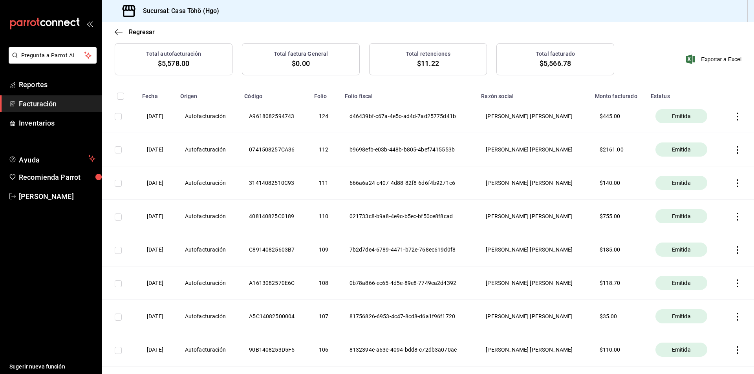
click at [44, 103] on span "Facturación" at bounding box center [57, 104] width 77 height 11
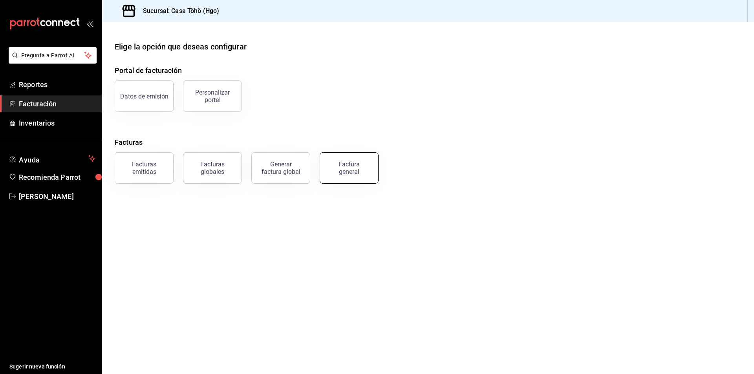
click at [346, 167] on div "Factura general" at bounding box center [348, 168] width 39 height 15
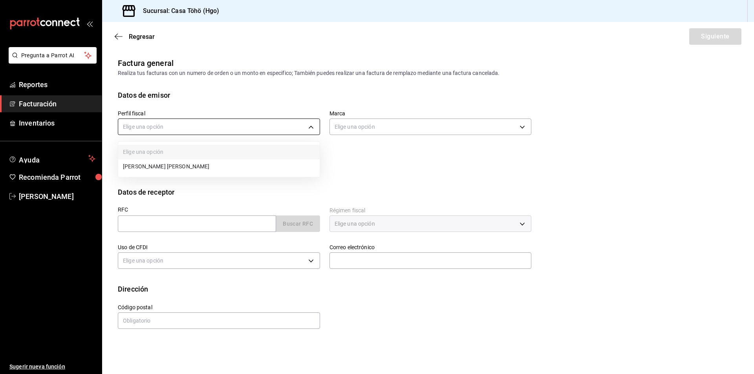
click at [161, 130] on body "Pregunta a Parrot AI Reportes Facturación Inventarios Ayuda Recomienda Parrot […" at bounding box center [377, 187] width 754 height 374
click at [168, 165] on li "[PERSON_NAME] [PERSON_NAME]" at bounding box center [218, 166] width 201 height 15
type input "3714fea9-f59b-4145-9474-cc315d4ea63f"
type input "3863094e-80de-4485-9a79-27000a153f73"
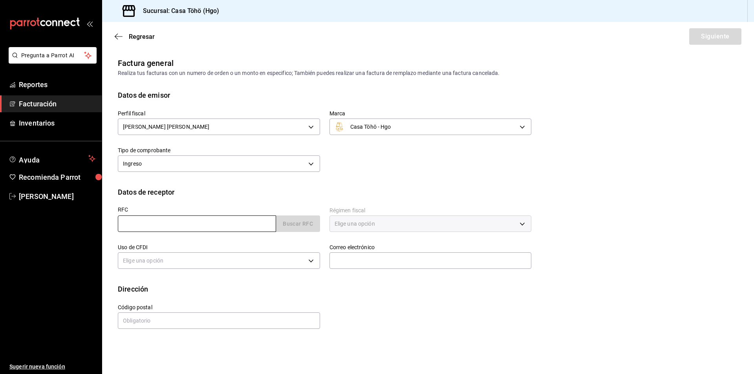
click at [229, 224] on input "text" at bounding box center [197, 224] width 158 height 16
type input "XAXX010101000"
type input "43670"
type input "616"
type input "S01"
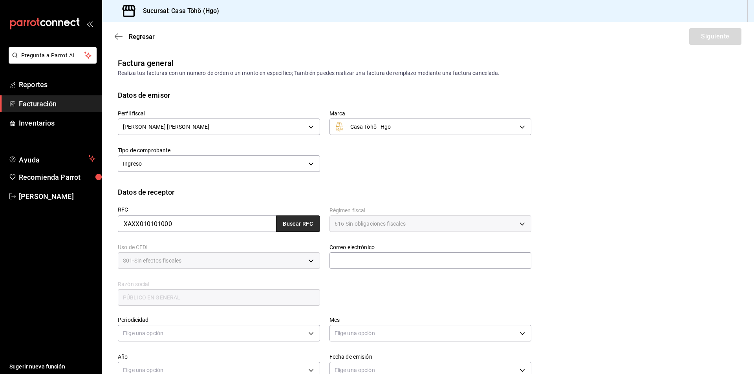
click at [297, 222] on button "Buscar RFC" at bounding box center [298, 224] width 44 height 16
type input "[EMAIL_ADDRESS][DOMAIN_NAME]"
click at [365, 280] on div "RFC XAXX010101000 Buscar RFC Régimen fiscal 616 - Sin obligaciones fiscales 616…" at bounding box center [319, 253] width 423 height 110
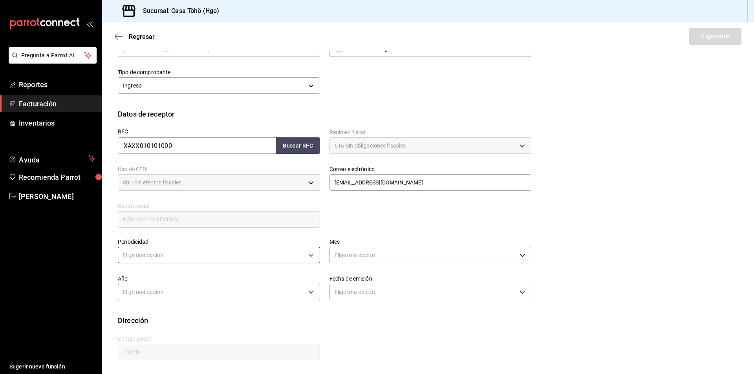
click at [228, 255] on body "Pregunta a Parrot AI Reportes Facturación Inventarios Ayuda Recomienda Parrot […" at bounding box center [377, 187] width 754 height 374
click at [167, 284] on li "Diario" at bounding box center [217, 279] width 199 height 13
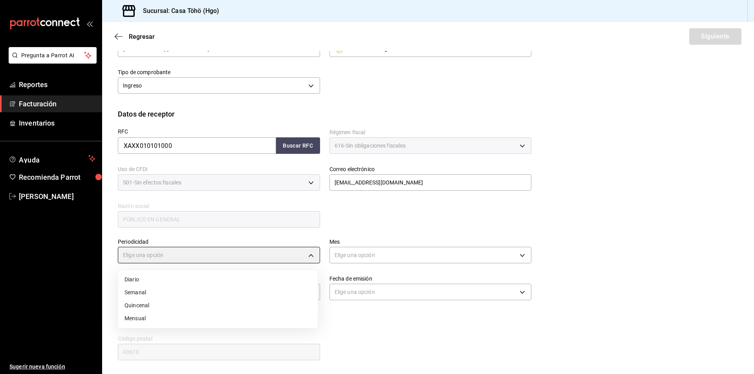
type input "DAILY"
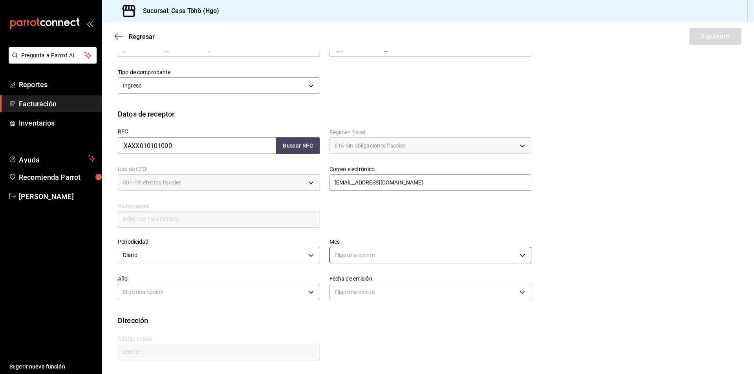
click at [343, 252] on body "Pregunta a Parrot AI Reportes Facturación Inventarios Ayuda Recomienda Parrot […" at bounding box center [377, 187] width 754 height 374
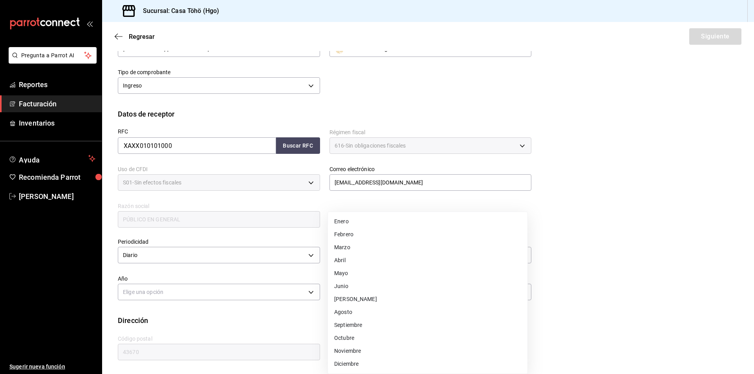
click at [350, 321] on li "Septiembre" at bounding box center [427, 325] width 199 height 13
type input "9"
click at [302, 296] on body "Pregunta a Parrot AI Reportes Facturación Inventarios Ayuda Recomienda Parrot […" at bounding box center [377, 187] width 754 height 374
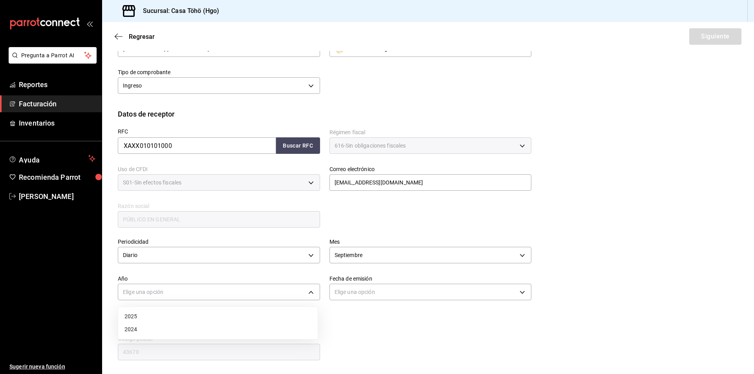
click at [225, 313] on li "2025" at bounding box center [217, 316] width 199 height 13
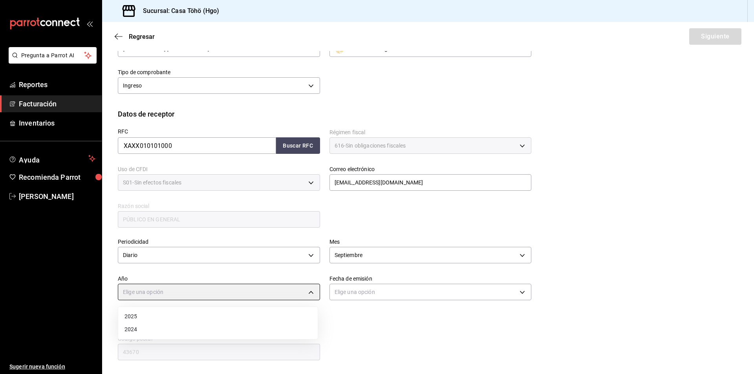
type input "2025"
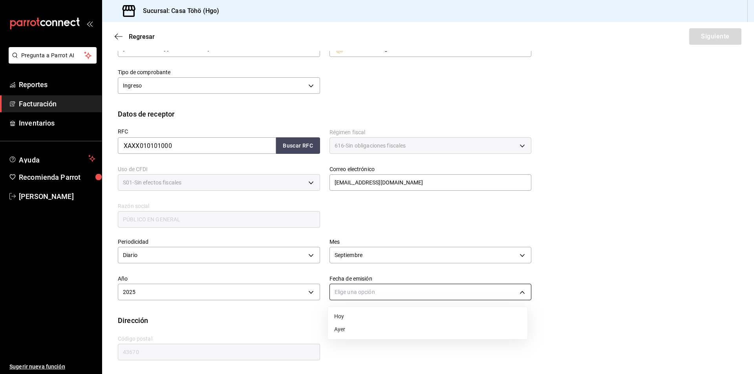
click at [365, 287] on body "Pregunta a Parrot AI Reportes Facturación Inventarios Ayuda Recomienda Parrot […" at bounding box center [377, 187] width 754 height 374
click at [348, 315] on li "Hoy" at bounding box center [427, 316] width 199 height 13
type input "[DATE]"
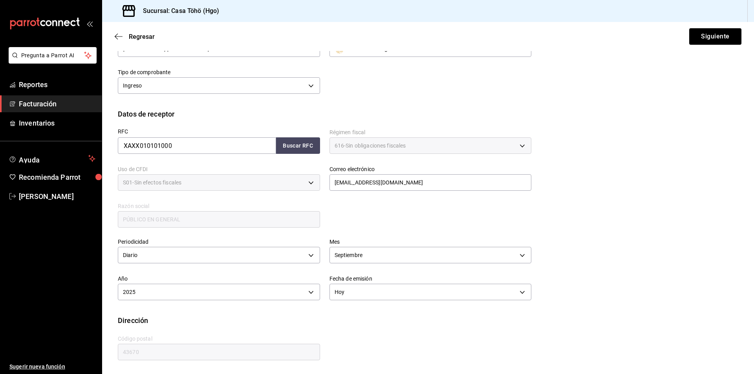
click at [705, 47] on div "Regresar Siguiente" at bounding box center [428, 36] width 652 height 29
click at [707, 39] on button "Siguiente" at bounding box center [715, 36] width 52 height 16
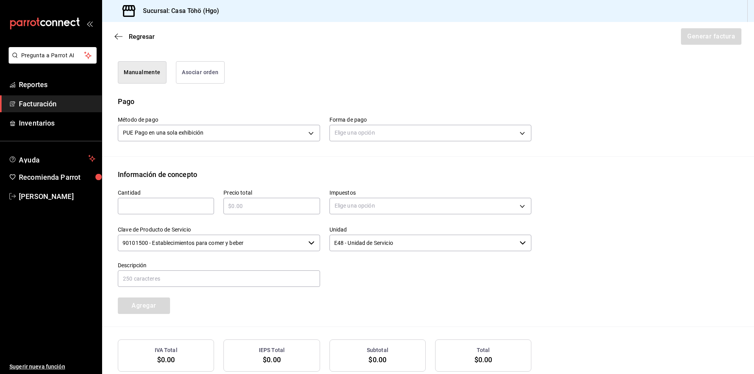
click at [204, 74] on button "Asociar orden" at bounding box center [200, 72] width 49 height 22
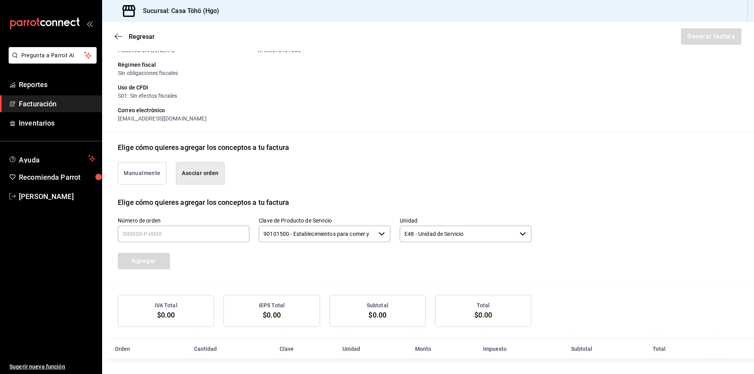
scroll to position [95, 0]
click at [154, 238] on input "text" at bounding box center [184, 234] width 132 height 16
type input "130825-p-0026"
click at [150, 262] on button "Agregar" at bounding box center [144, 261] width 52 height 16
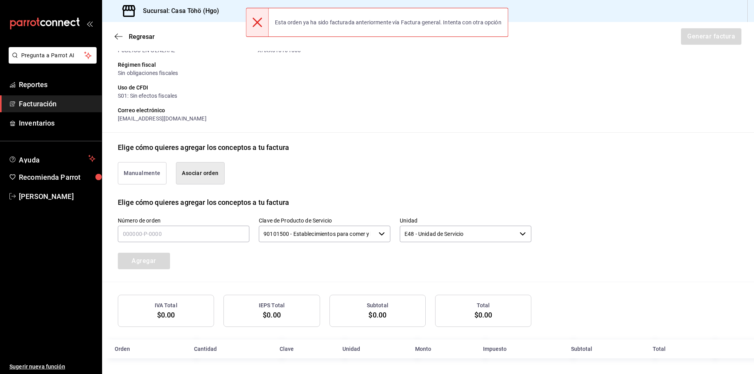
click at [31, 106] on span "Facturación" at bounding box center [57, 104] width 77 height 11
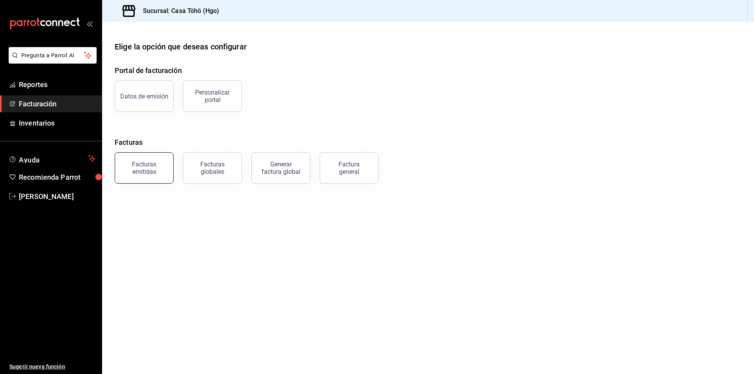
click at [159, 165] on div "Facturas emitidas" at bounding box center [144, 168] width 49 height 15
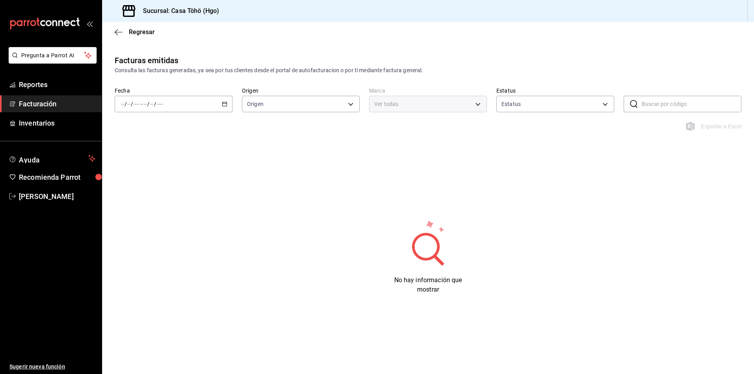
type input "ORDER_INVOICE,GENERAL_INVOICE"
type input "ACTIVE,PENDING_CANCELLATION,CANCELLED,PRE_CANCELLED"
type input "3863094e-80de-4485-9a79-27000a153f73"
click at [227, 104] on div "/ / - / /" at bounding box center [174, 104] width 118 height 16
click at [154, 181] on span "Mes actual" at bounding box center [151, 181] width 61 height 8
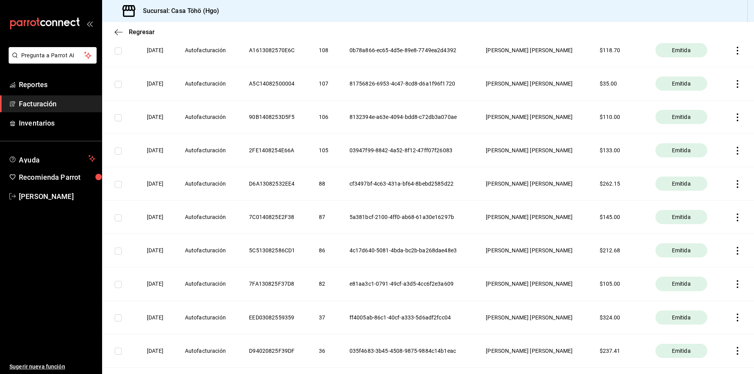
scroll to position [314, 0]
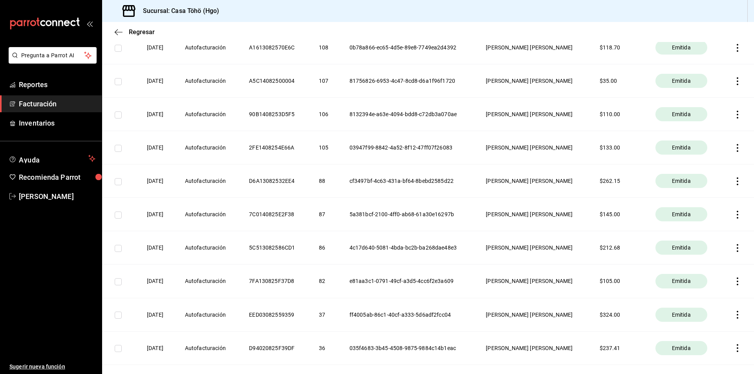
click at [735, 183] on icon "button" at bounding box center [738, 182] width 8 height 8
click at [700, 164] on div "Descargar PDF" at bounding box center [707, 162] width 38 height 6
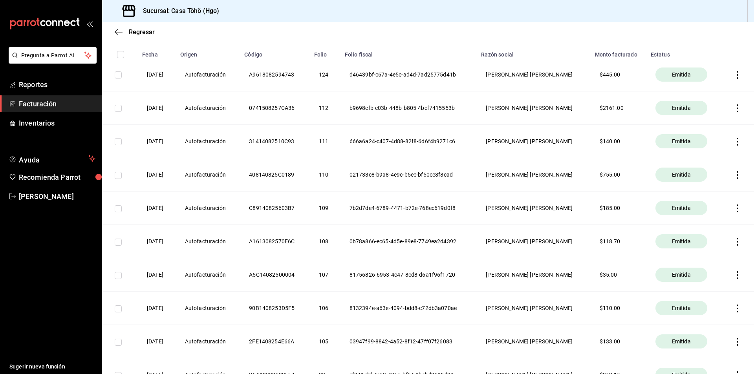
scroll to position [118, 0]
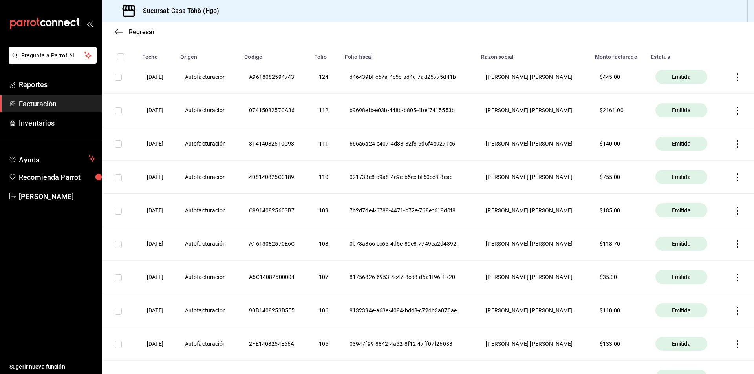
click at [734, 142] on icon "button" at bounding box center [738, 144] width 8 height 8
click at [689, 124] on div "Descargar PDF" at bounding box center [707, 124] width 38 height 6
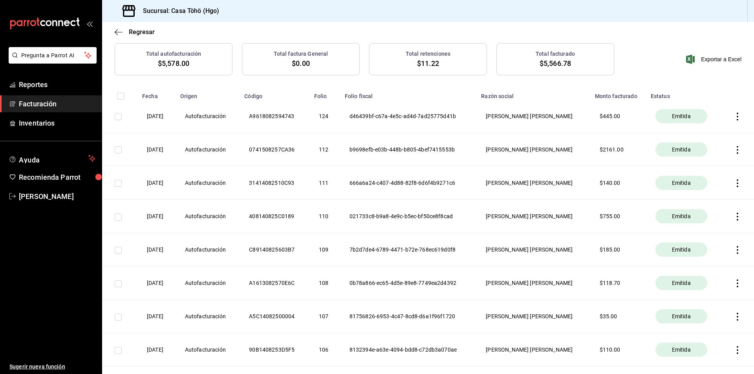
click at [737, 150] on icon "button" at bounding box center [738, 150] width 2 height 8
click at [712, 131] on div "Descargar PDF" at bounding box center [707, 130] width 38 height 6
